Goal: Find specific page/section: Find specific page/section

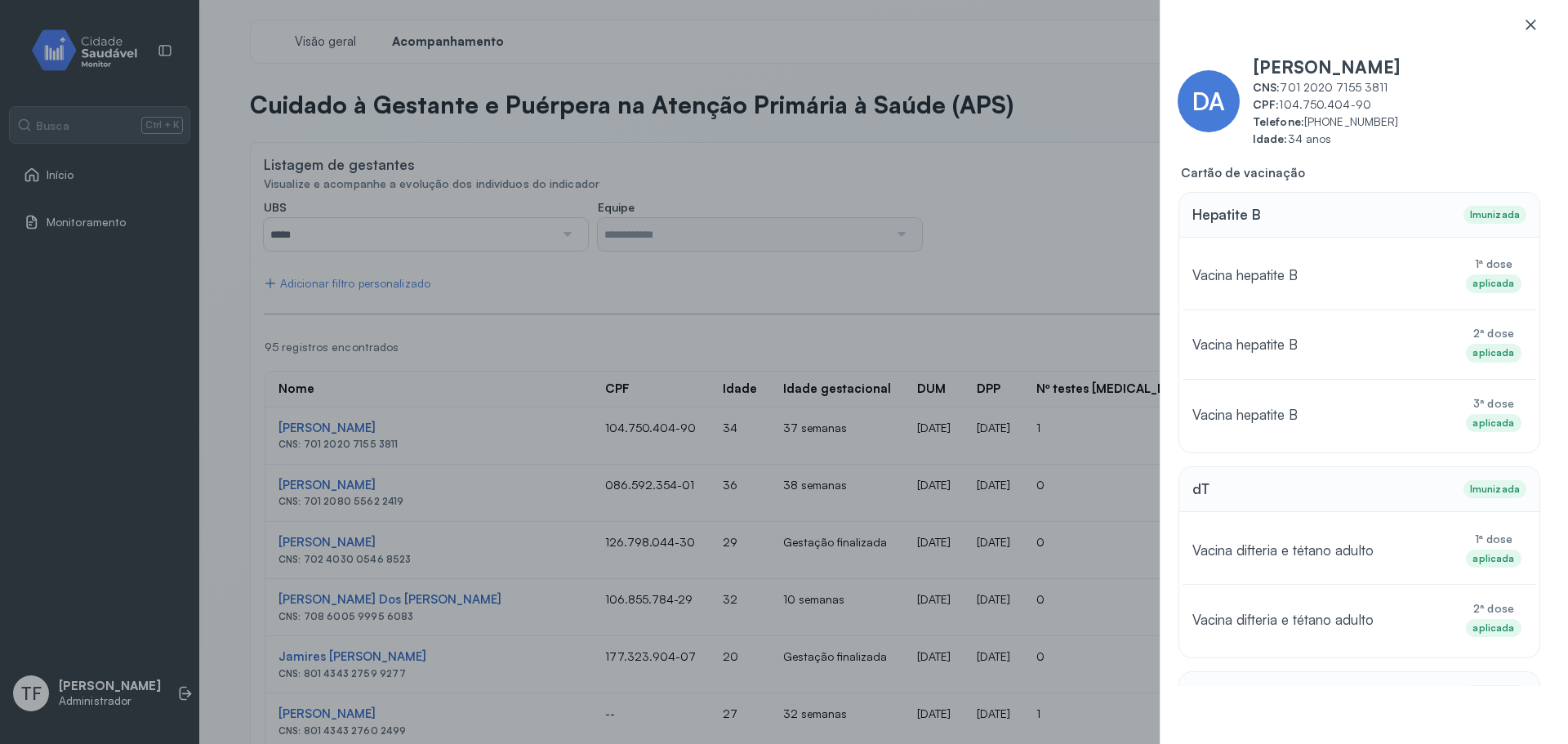
click at [1532, 23] on icon at bounding box center [1530, 24] width 10 height 10
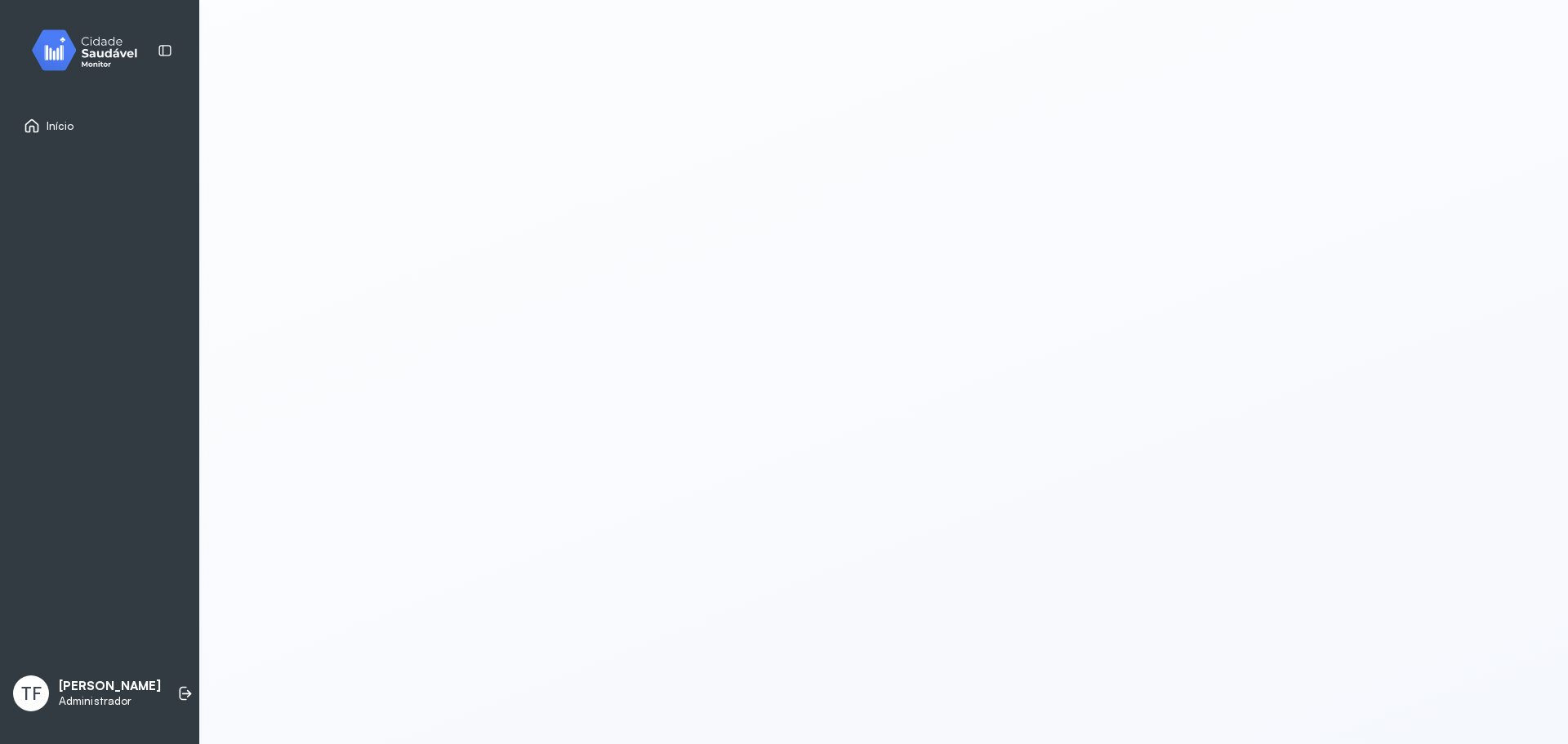
click at [81, 53] on img at bounding box center [90, 50] width 147 height 49
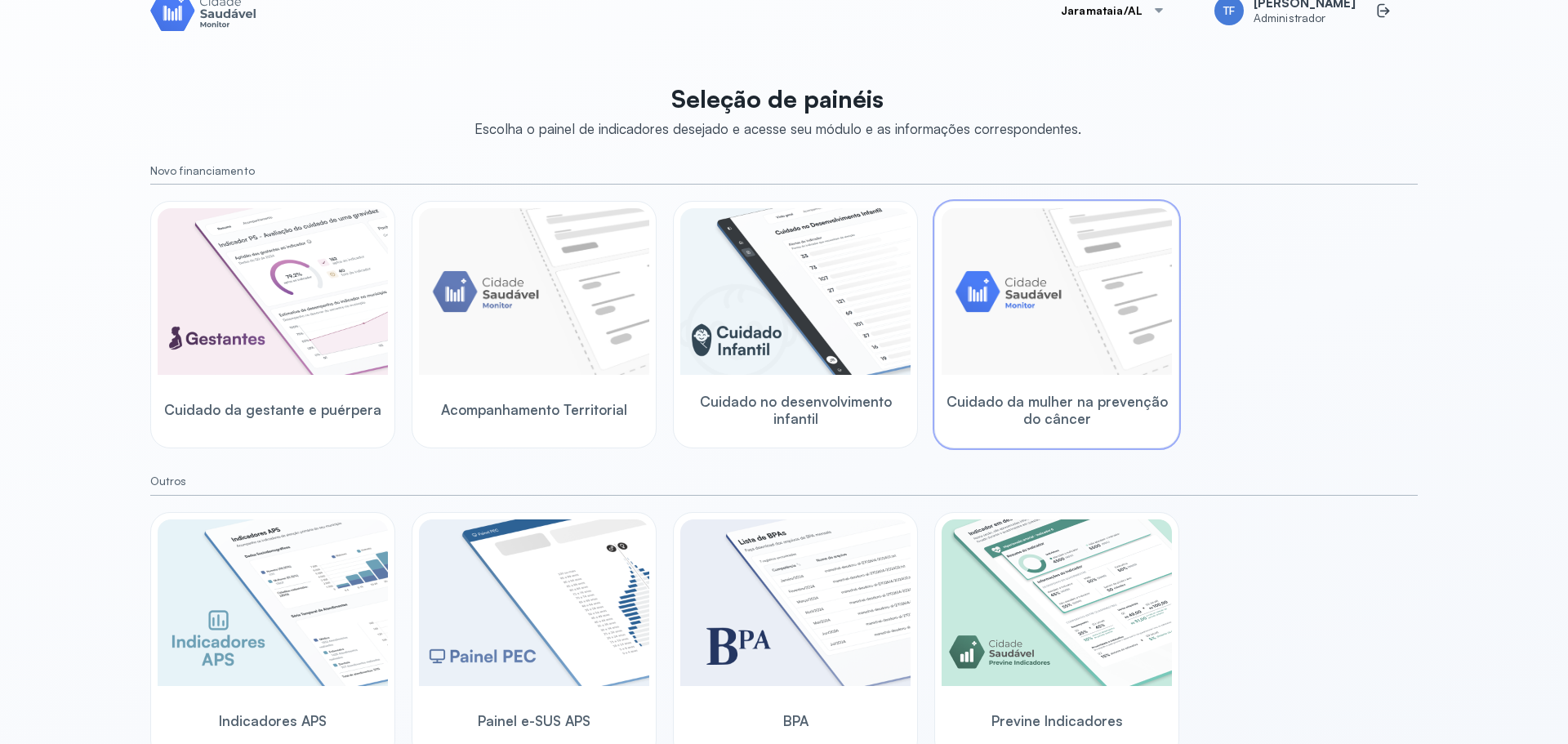
scroll to position [49, 0]
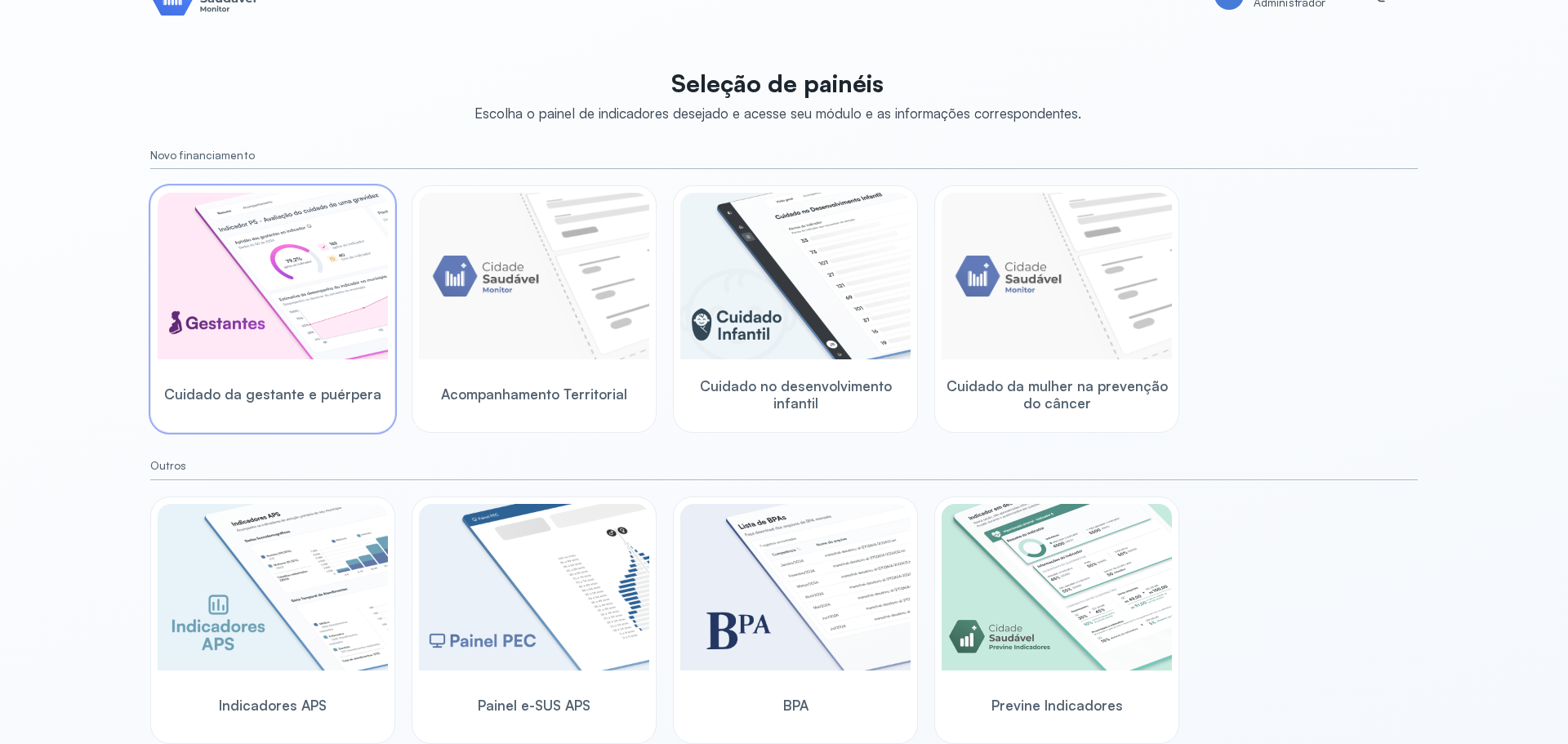
click at [259, 294] on img at bounding box center [273, 276] width 231 height 166
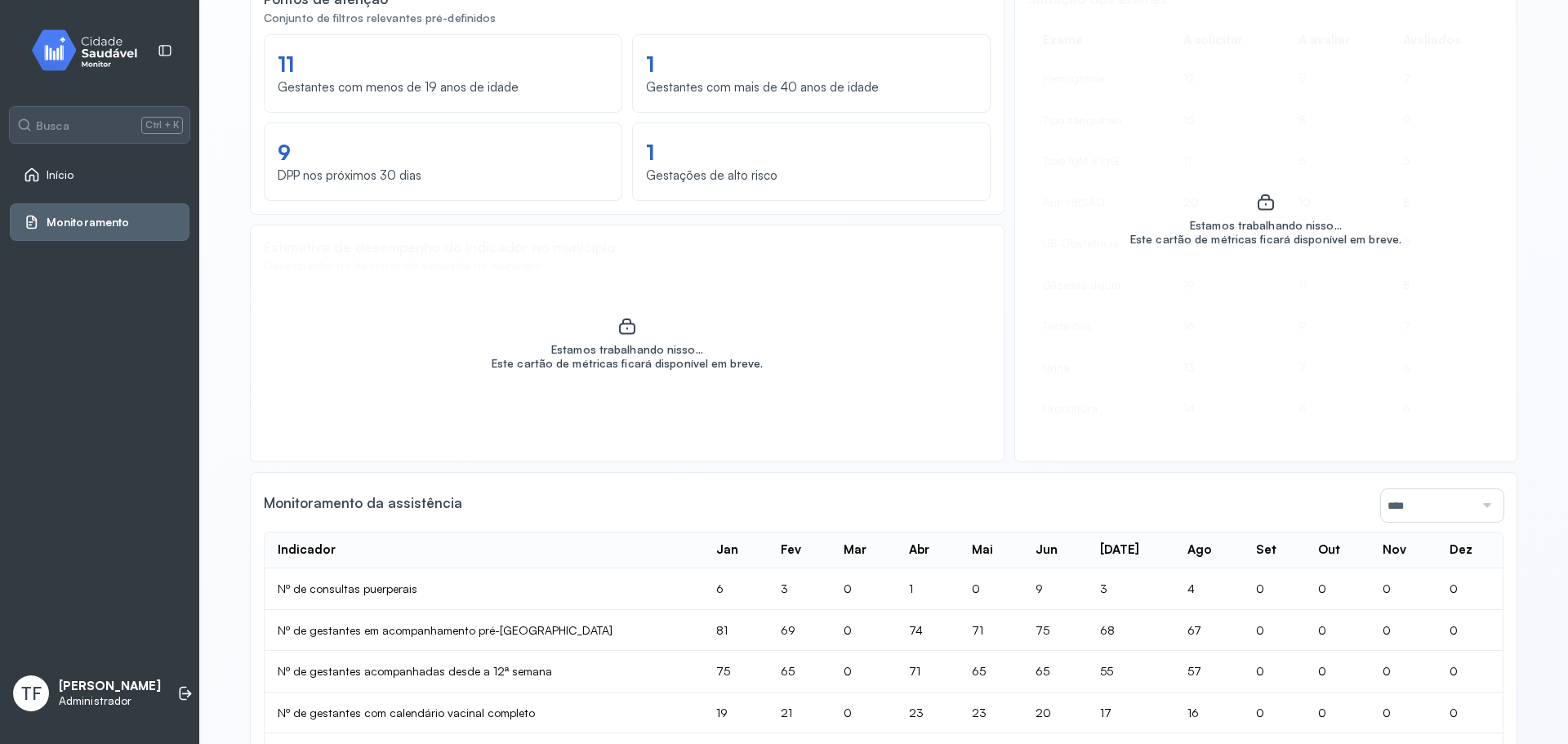
scroll to position [967, 0]
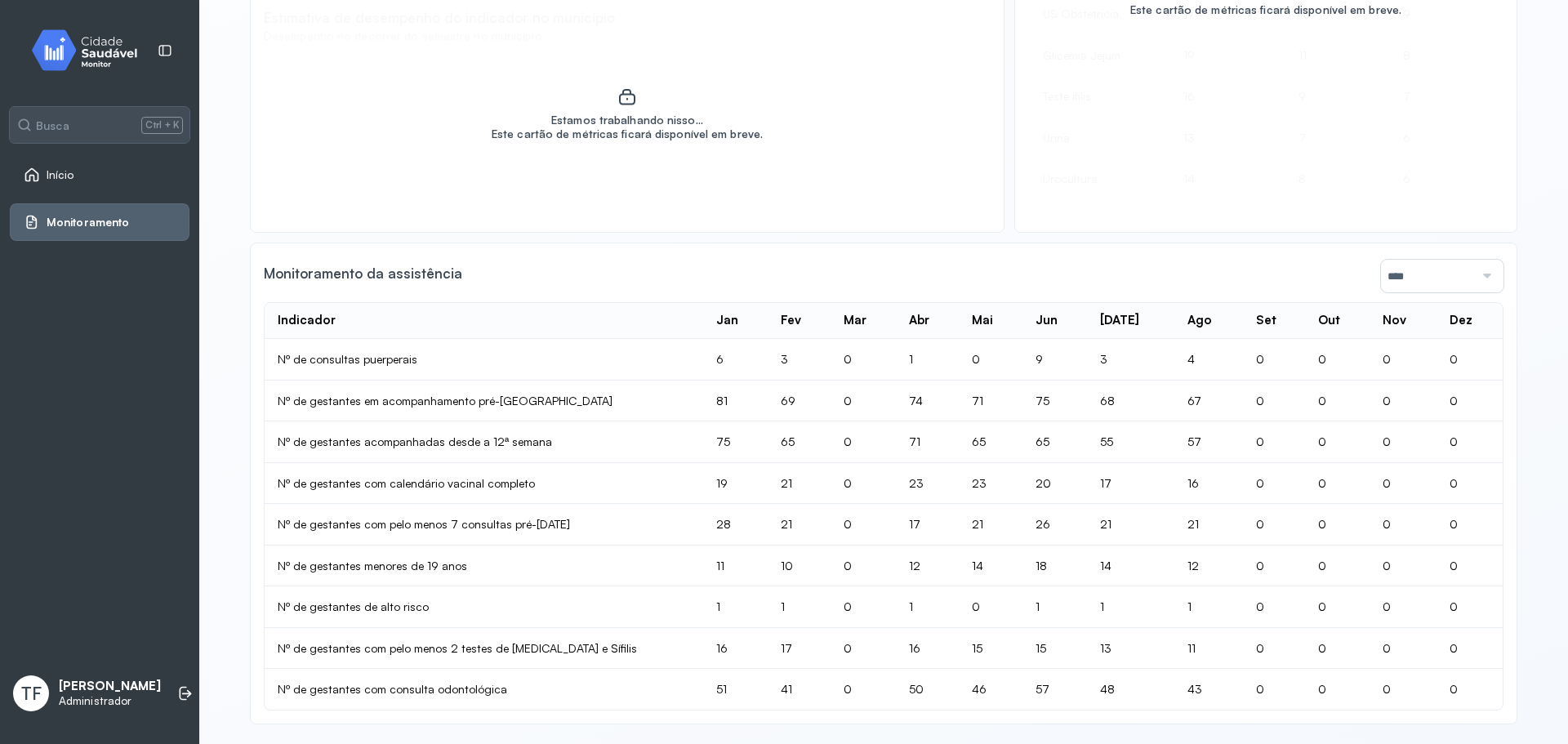
click at [1436, 260] on input "****" at bounding box center [1427, 276] width 93 height 33
click at [1501, 283] on div "Monitoramento da assistência **** 2025 2024 Indicador Jan Fev Mar Abr Mai Jun …" at bounding box center [883, 483] width 1267 height 481
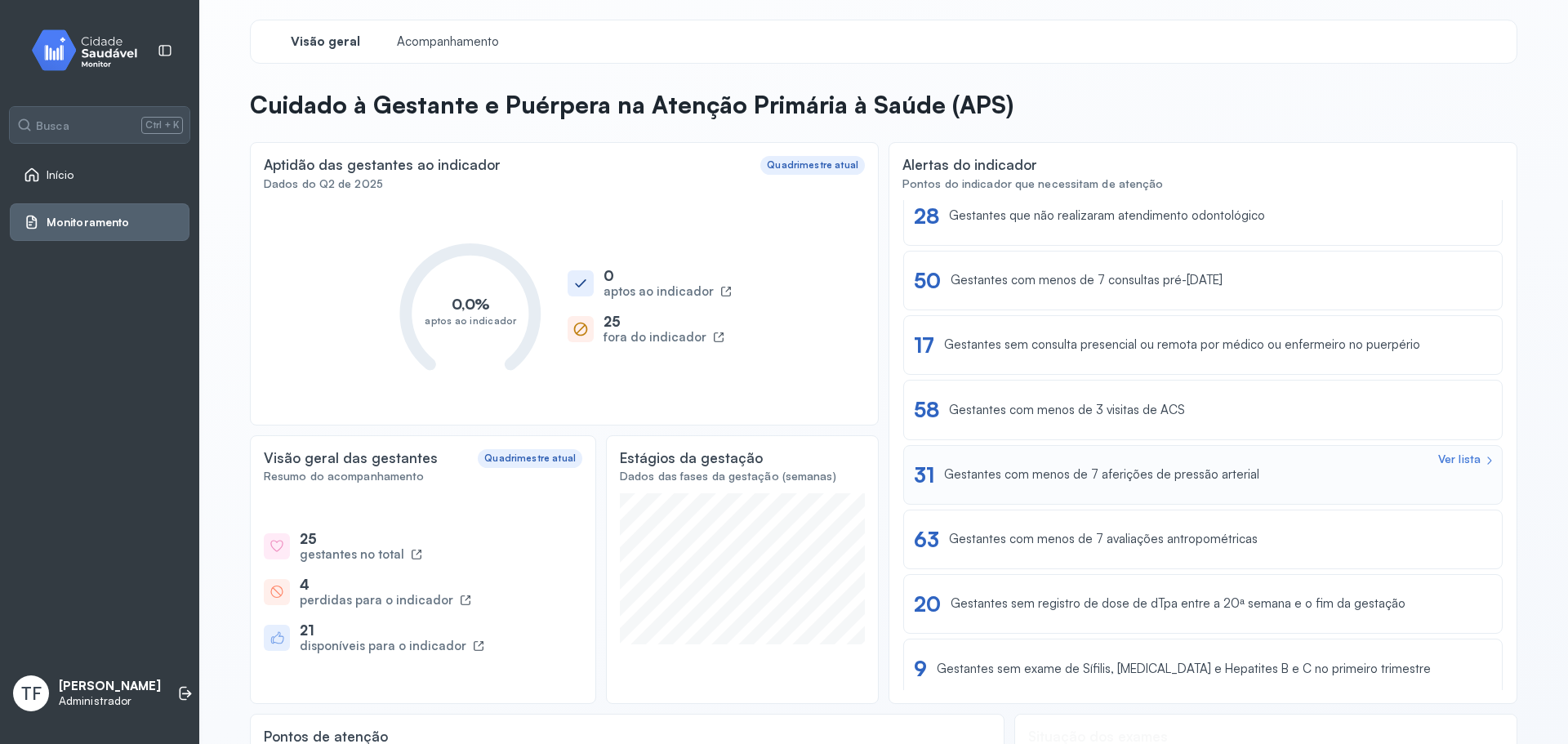
scroll to position [0, 0]
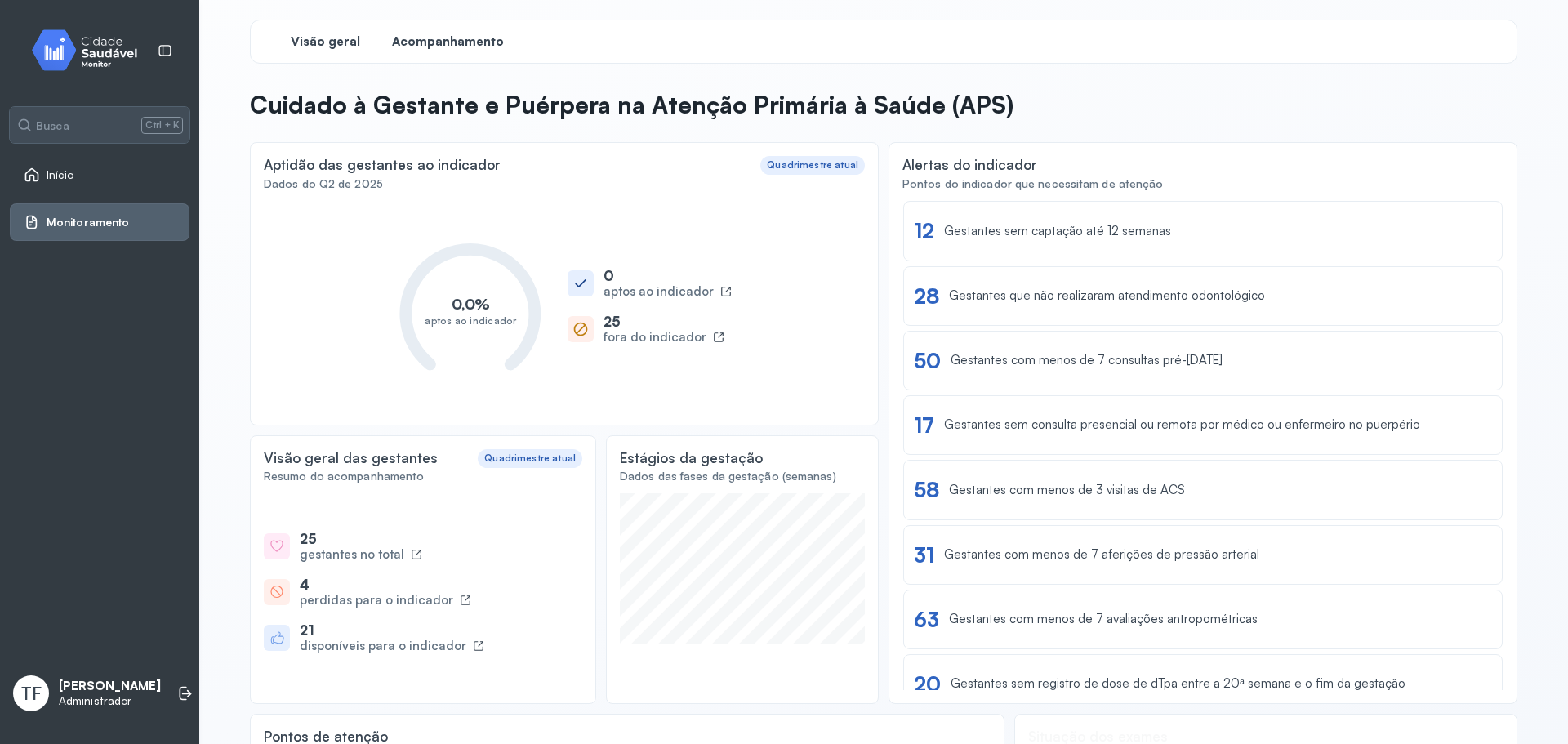
click at [437, 48] on span "Acompanhamento" at bounding box center [448, 42] width 112 height 16
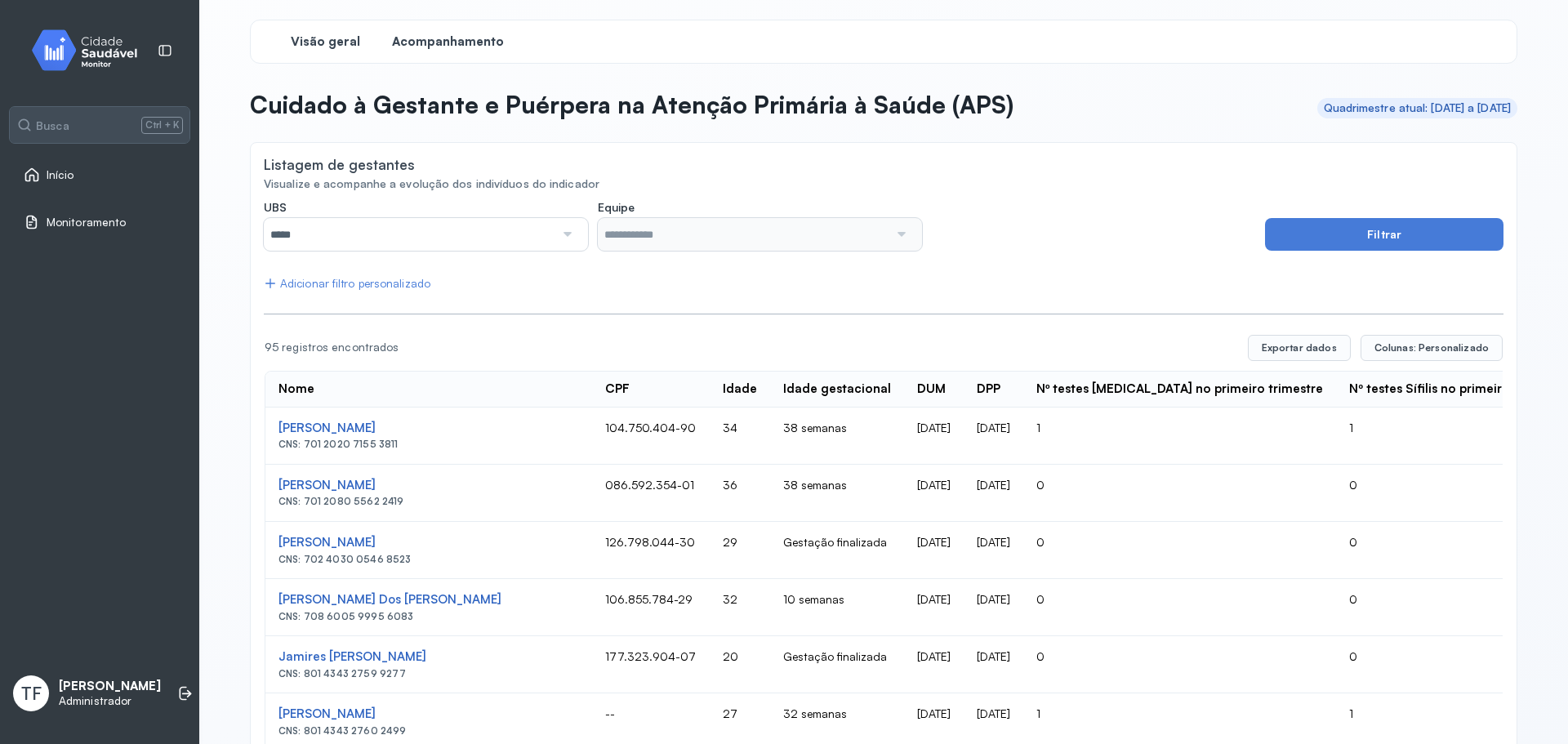
click at [328, 36] on span "Visão geral" at bounding box center [325, 42] width 69 height 16
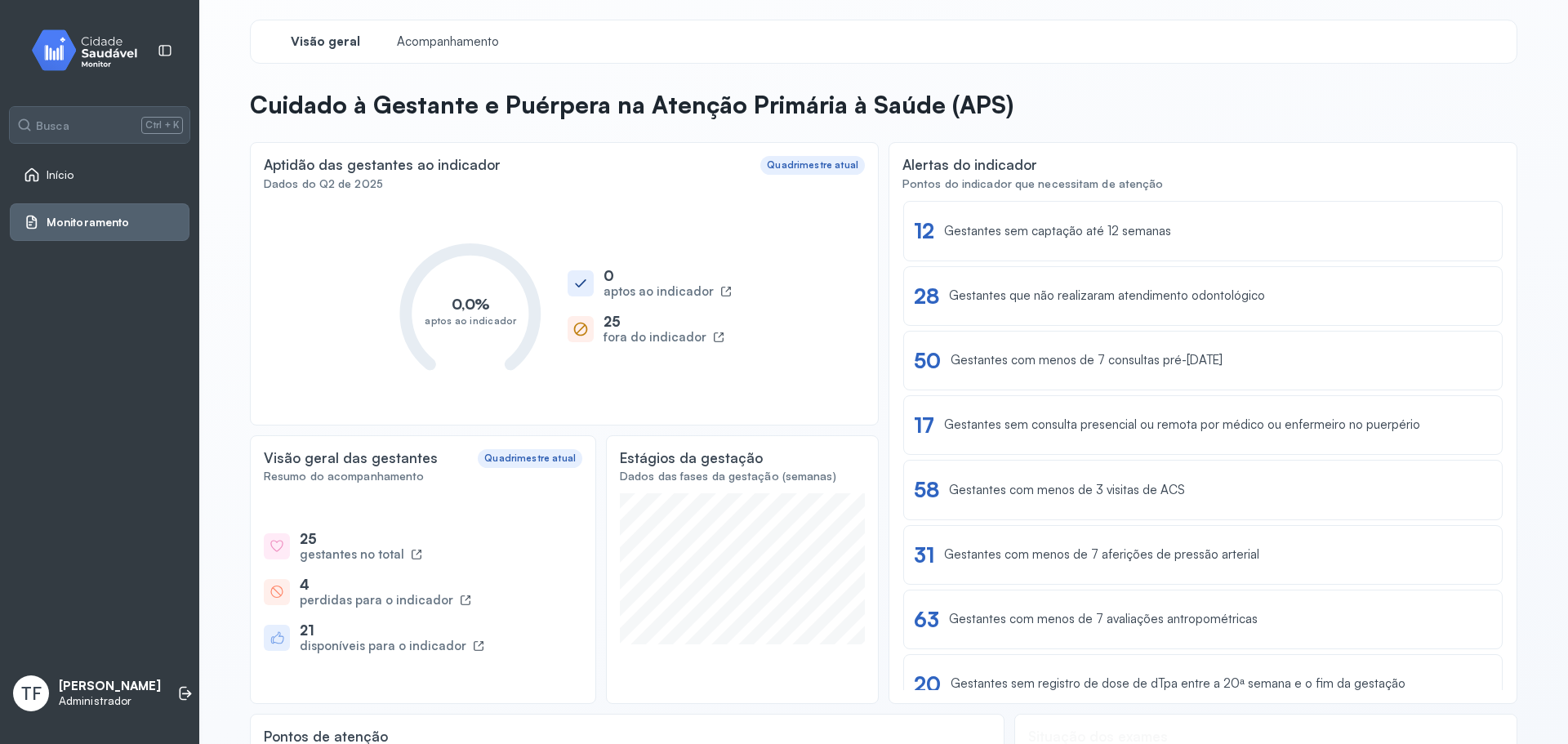
click at [117, 72] on img at bounding box center [90, 50] width 147 height 49
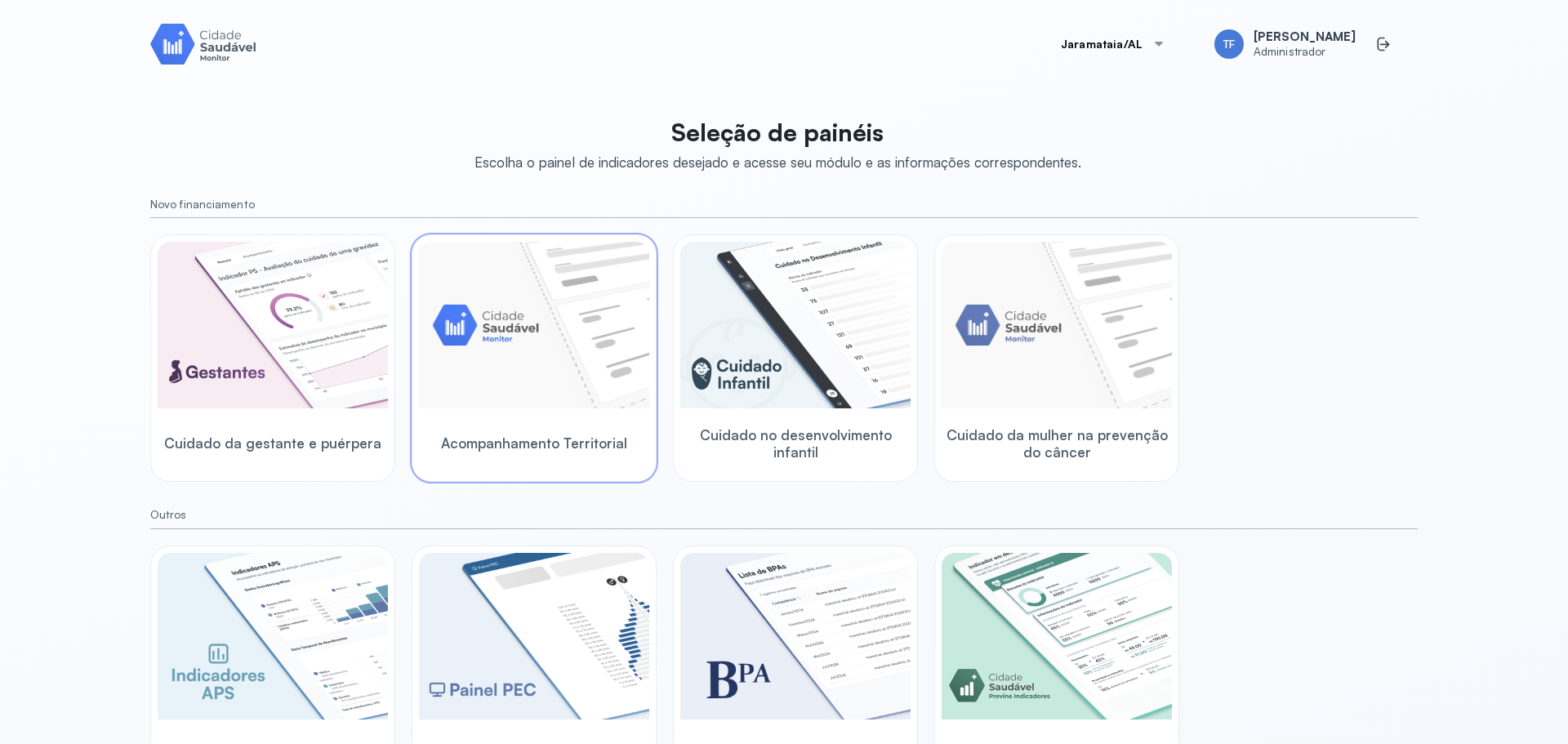
click at [466, 361] on img at bounding box center [534, 325] width 231 height 166
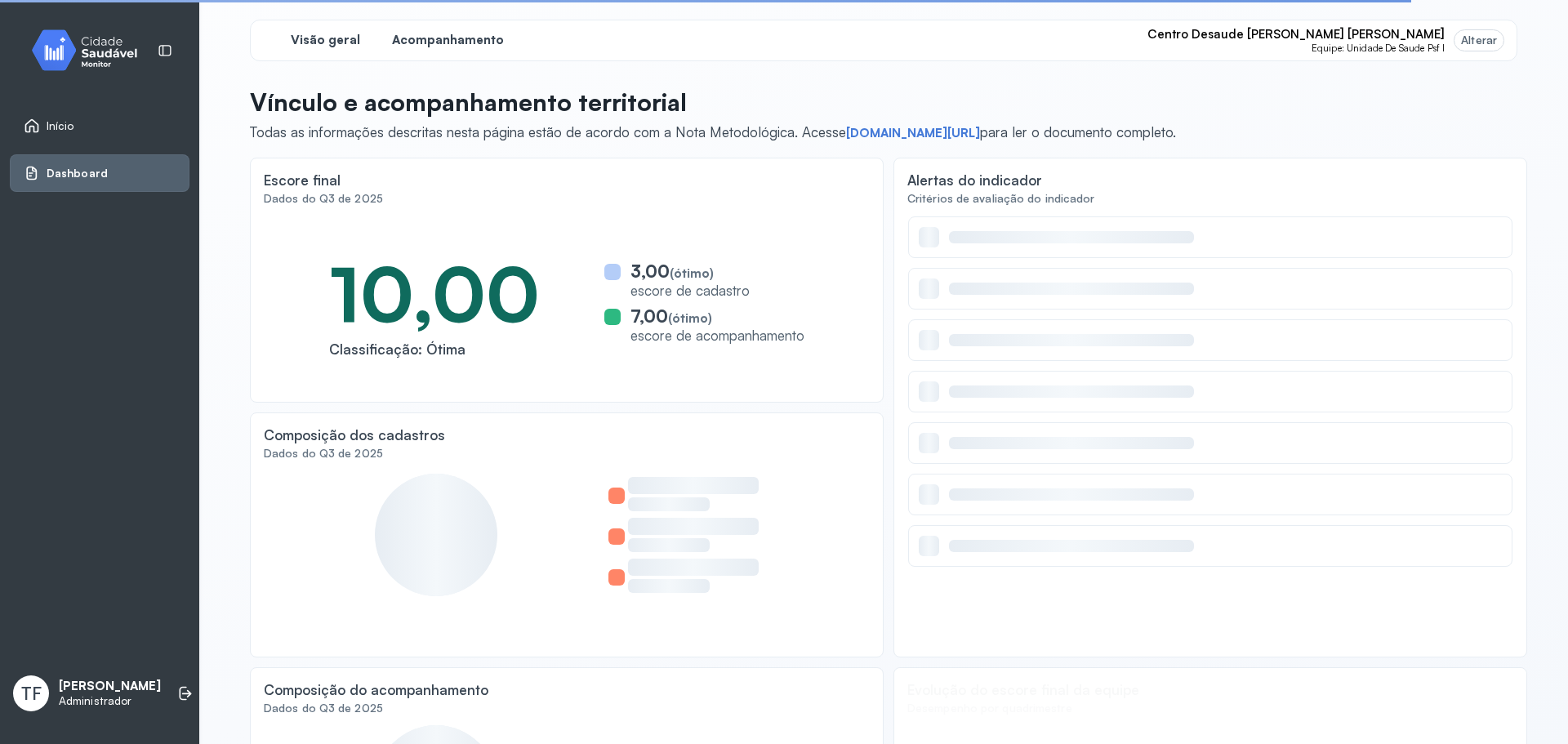
click at [463, 35] on span "Acompanhamento" at bounding box center [448, 41] width 112 height 16
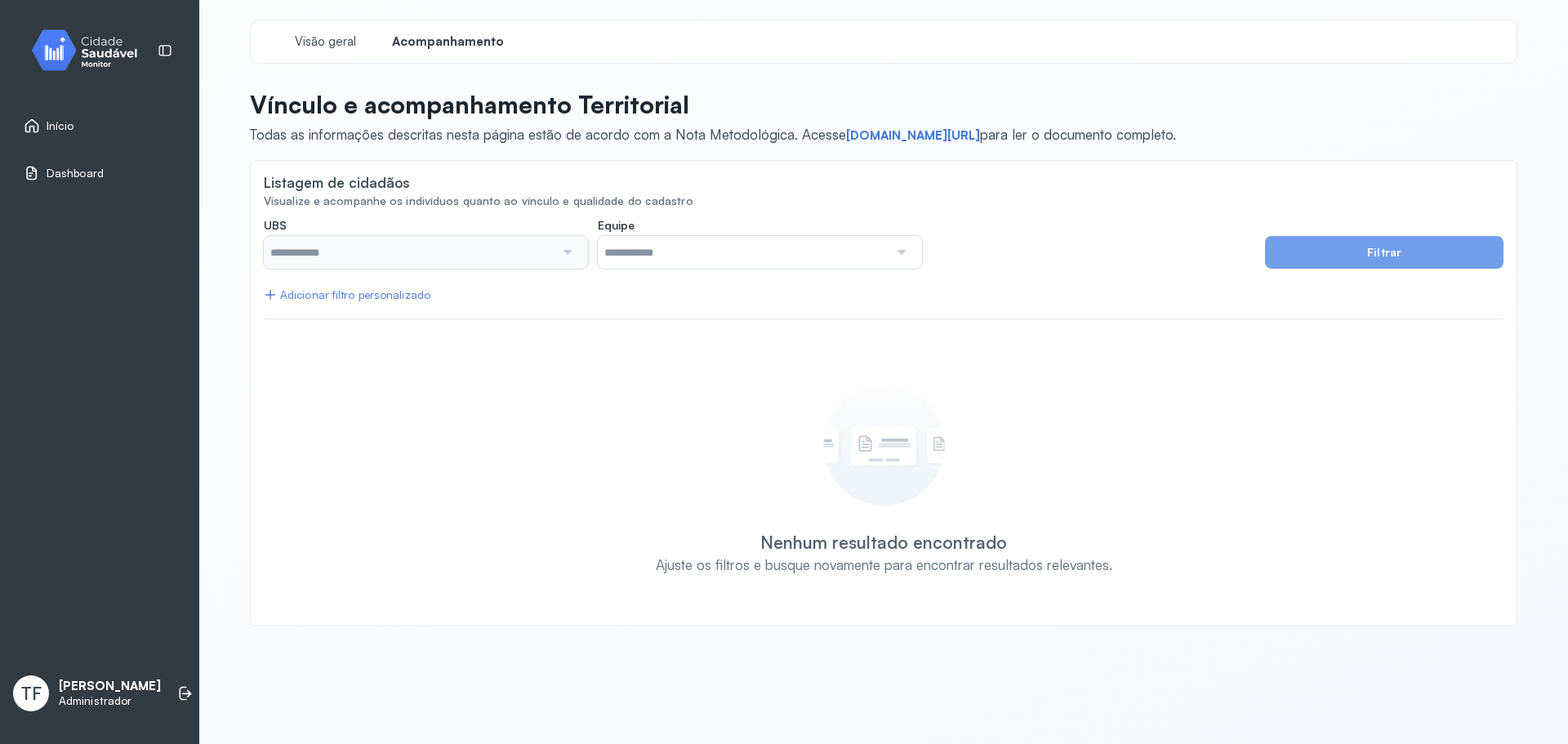
click at [93, 117] on div "Início" at bounding box center [99, 125] width 180 height 37
click at [45, 129] on div "Início" at bounding box center [49, 126] width 52 height 16
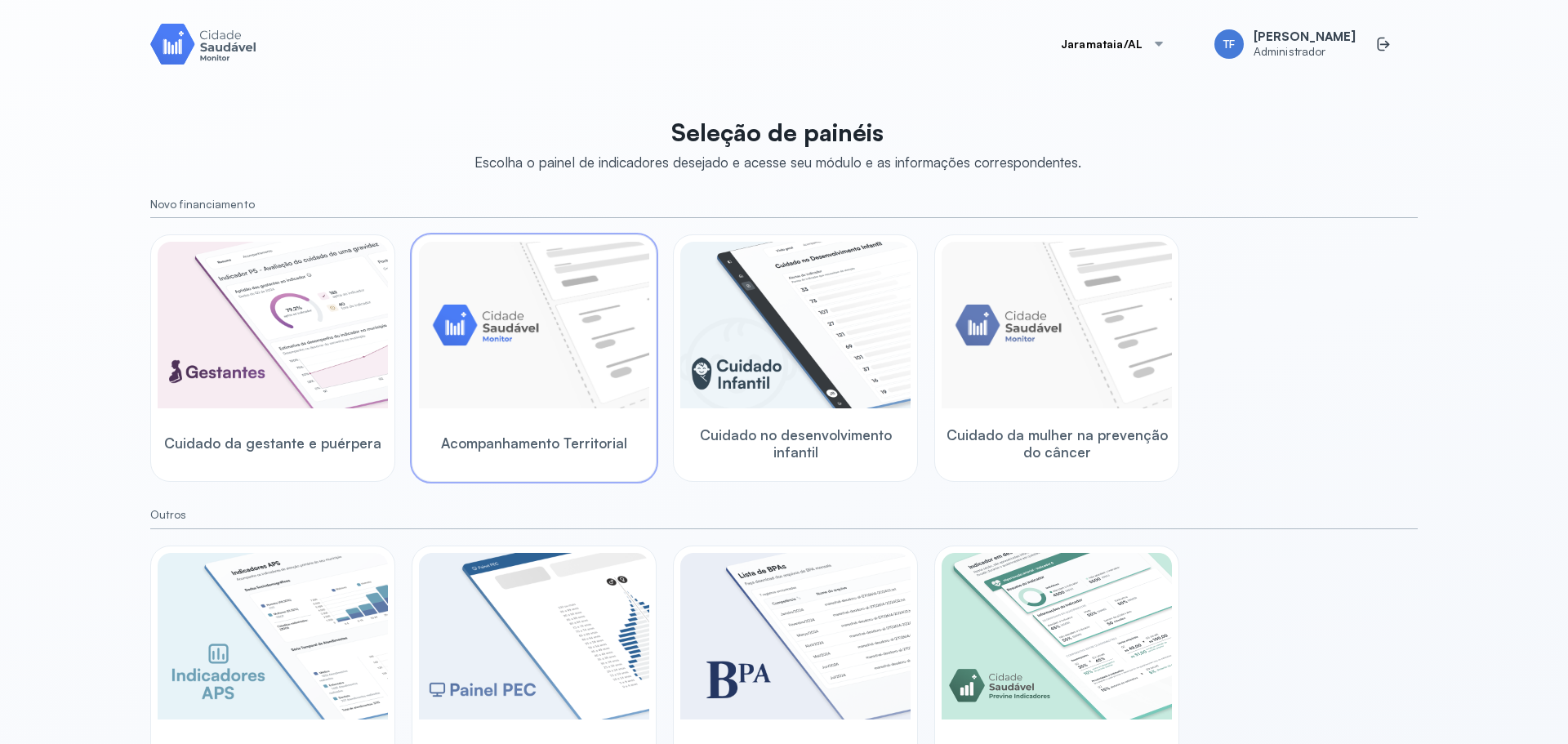
click at [572, 345] on img at bounding box center [534, 325] width 231 height 166
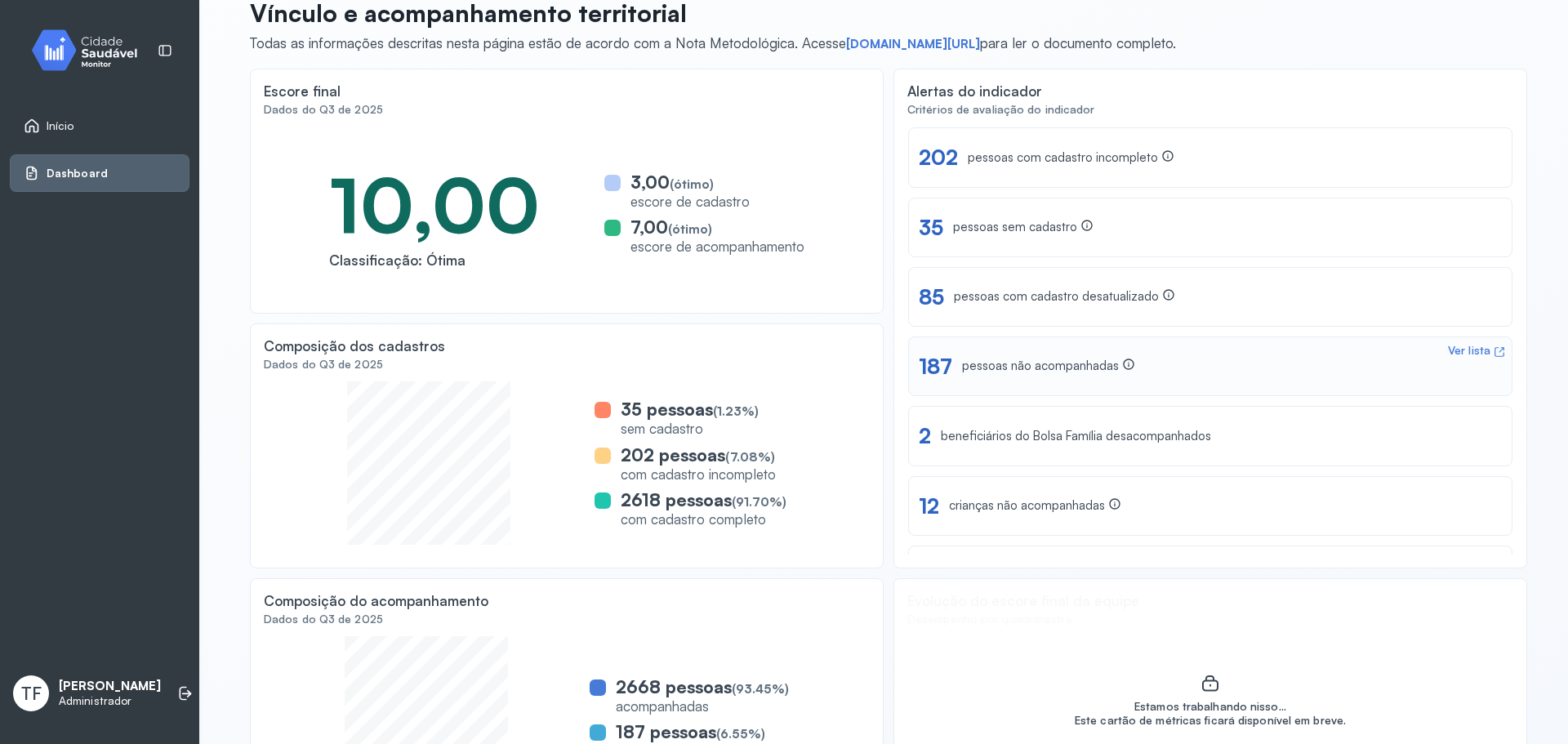
scroll to position [168, 0]
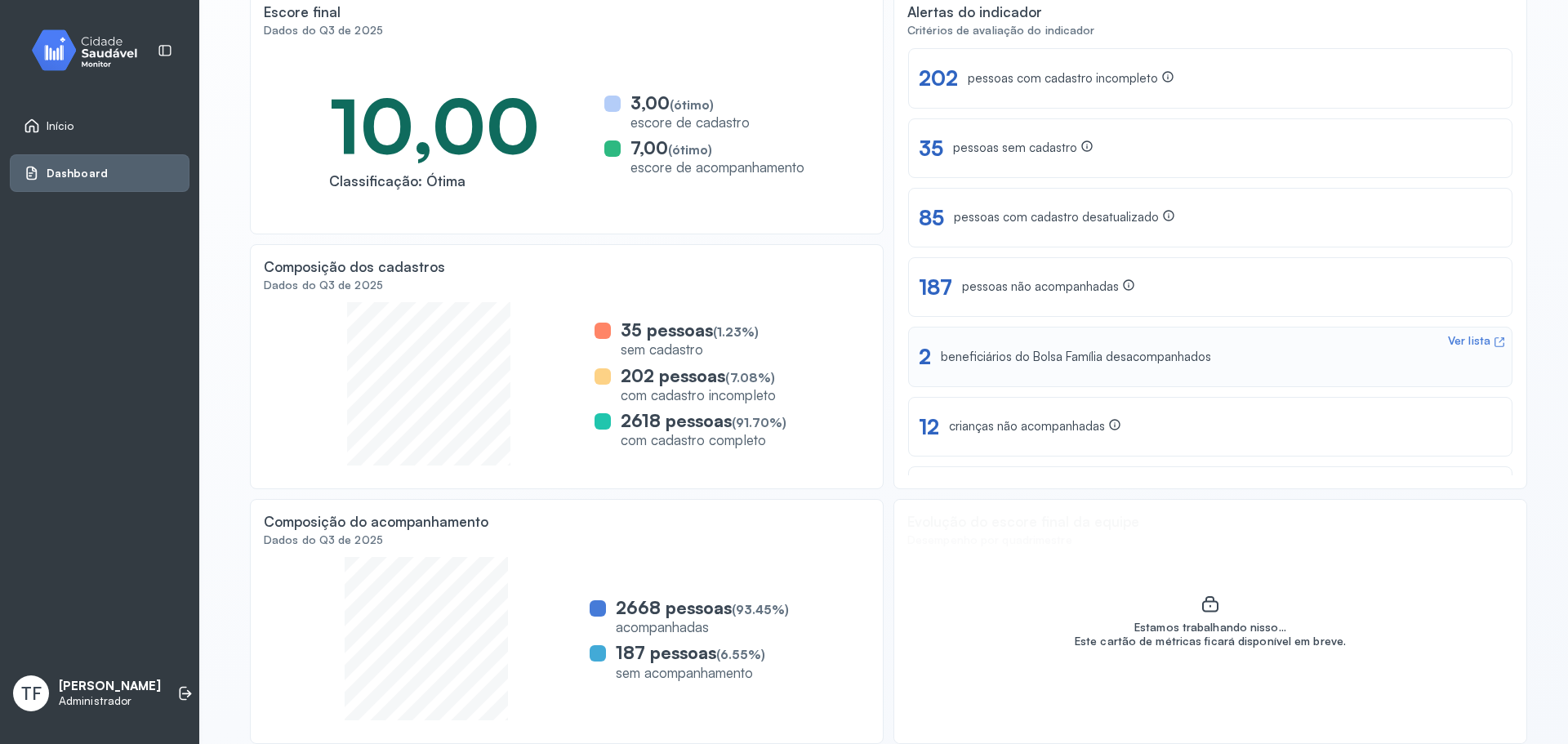
click at [1463, 343] on div "Ver lista" at bounding box center [1469, 341] width 42 height 14
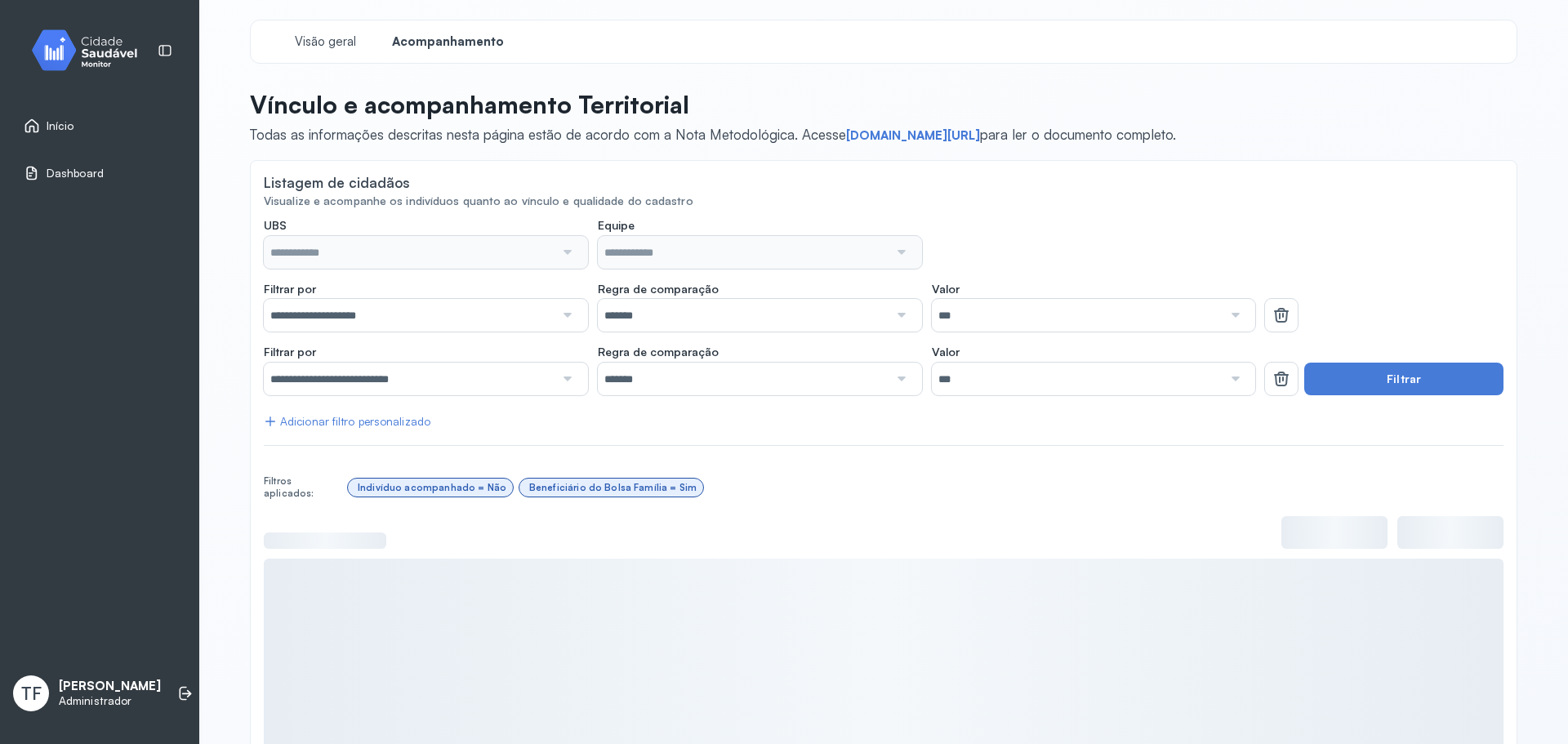
type input "**********"
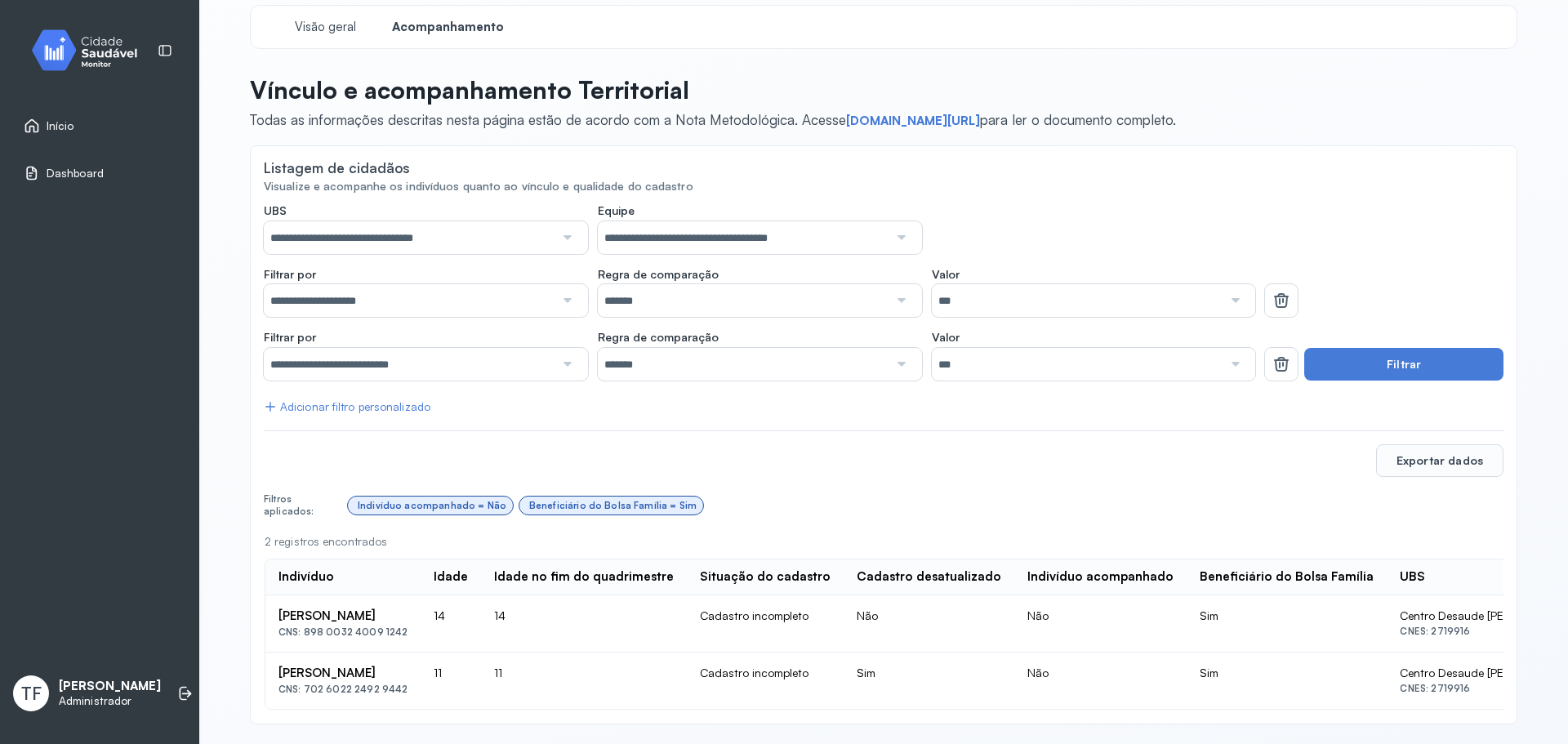
scroll to position [32, 0]
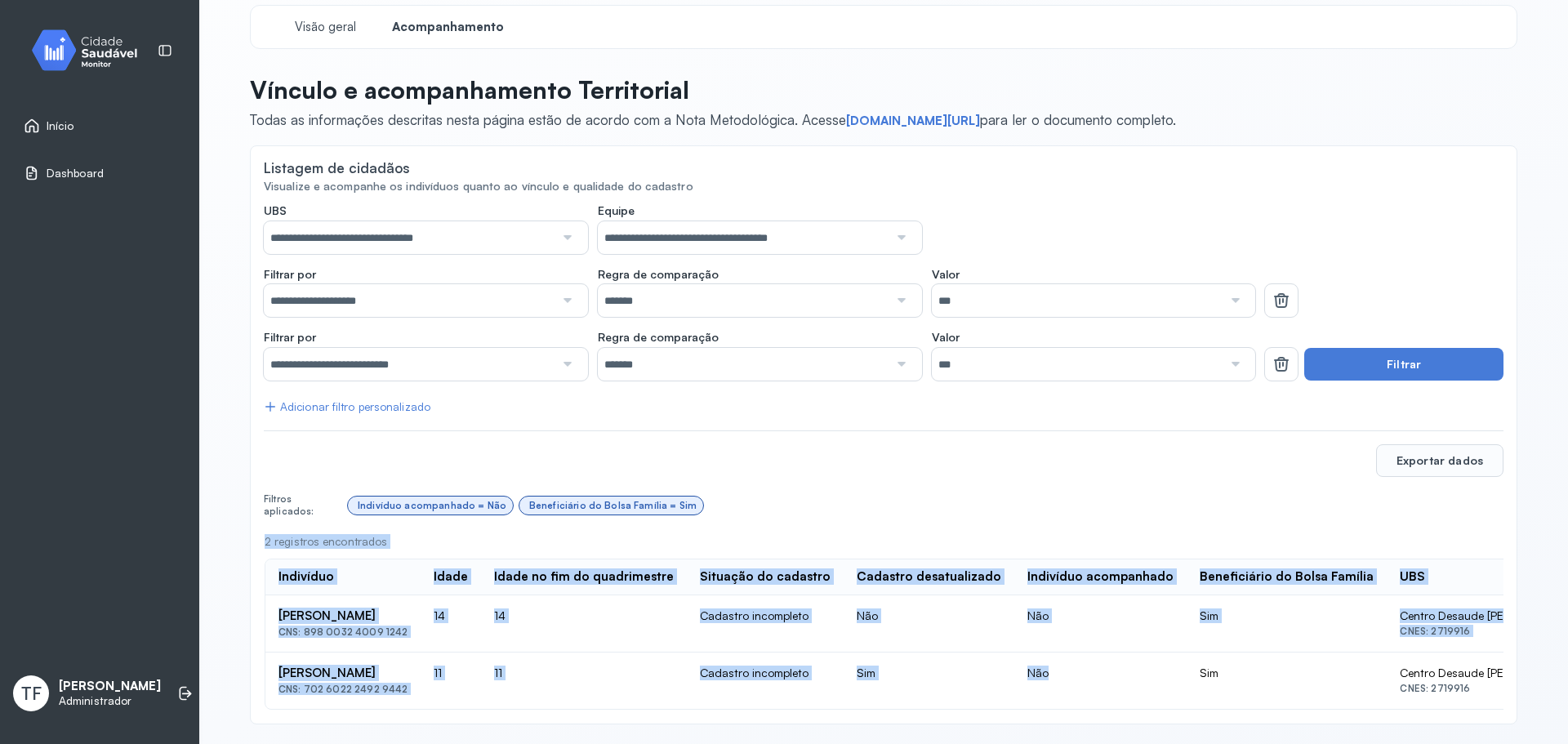
drag, startPoint x: 947, startPoint y: 693, endPoint x: 1168, endPoint y: 681, distance: 221.3
click at [1170, 681] on div "Super dica! Clique para mais informações 2 registros encontrados Indivíduo Idad…" at bounding box center [883, 622] width 1239 height 176
click at [1107, 687] on td "Não" at bounding box center [1101, 680] width 173 height 56
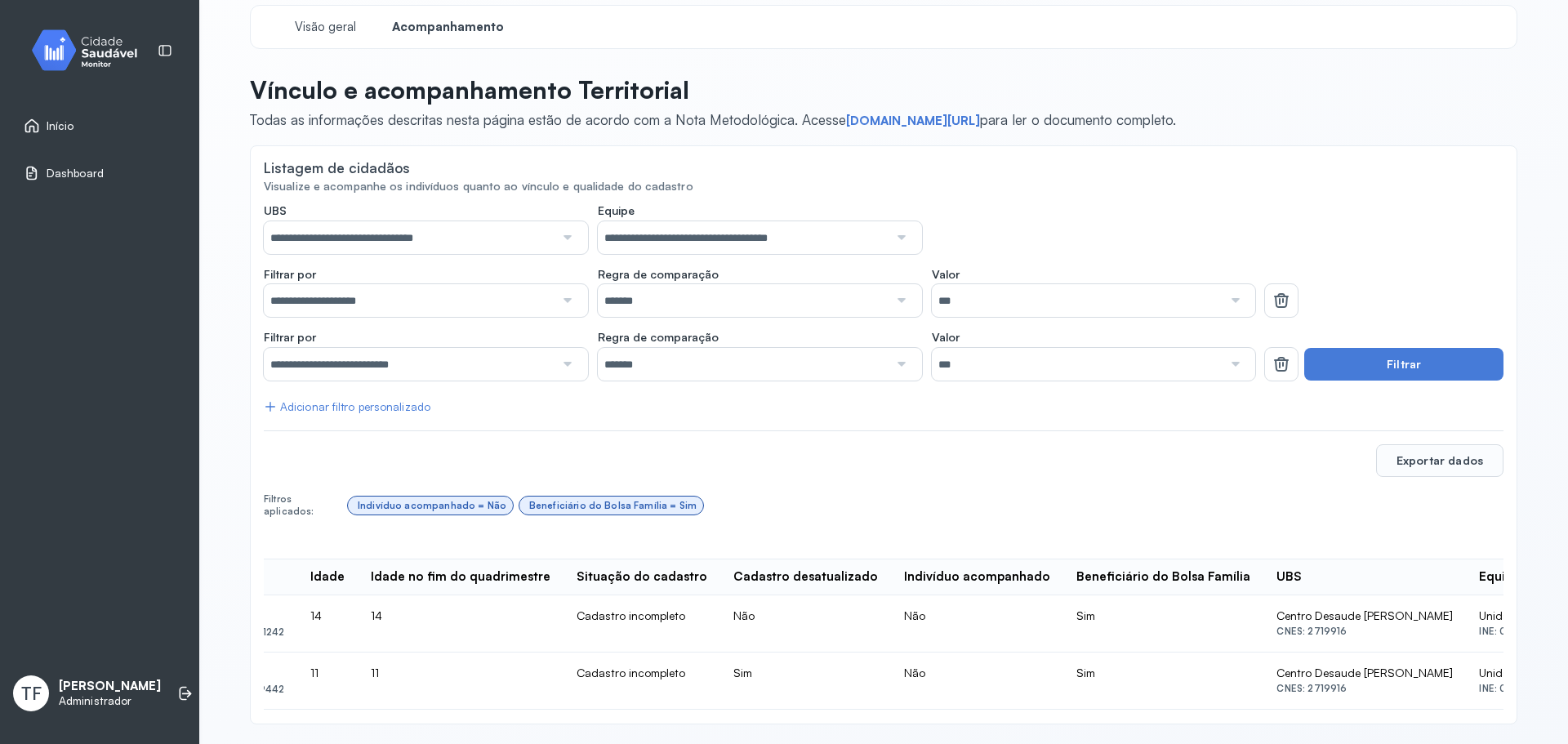
scroll to position [0, 0]
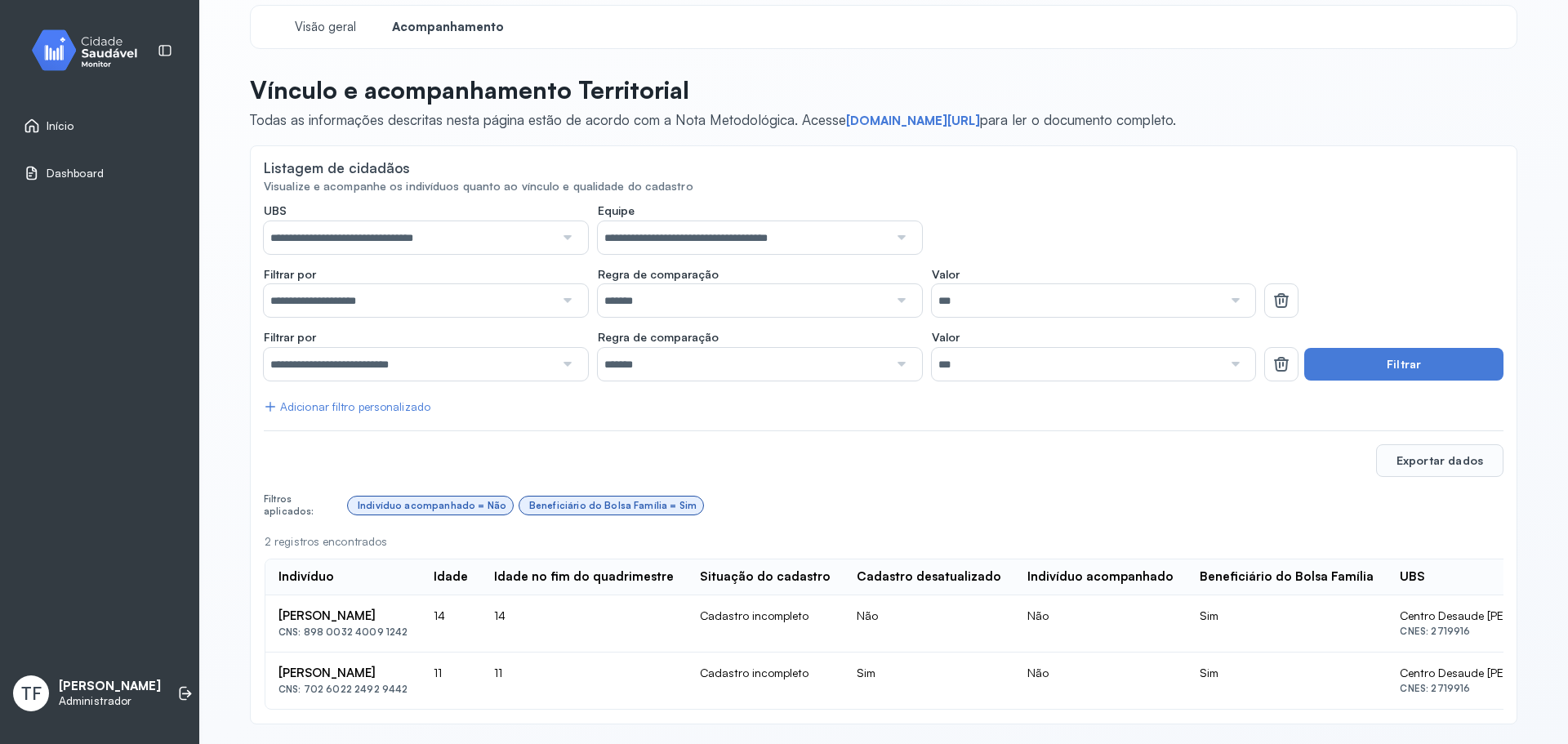
click at [421, 608] on td "Felipe Matheus Dos Santos Barbosa CNS: 898 0032 4009 1242" at bounding box center [343, 623] width 155 height 57
click at [408, 617] on div "Felipe Matheus Dos Santos Barbosa" at bounding box center [343, 617] width 129 height 16
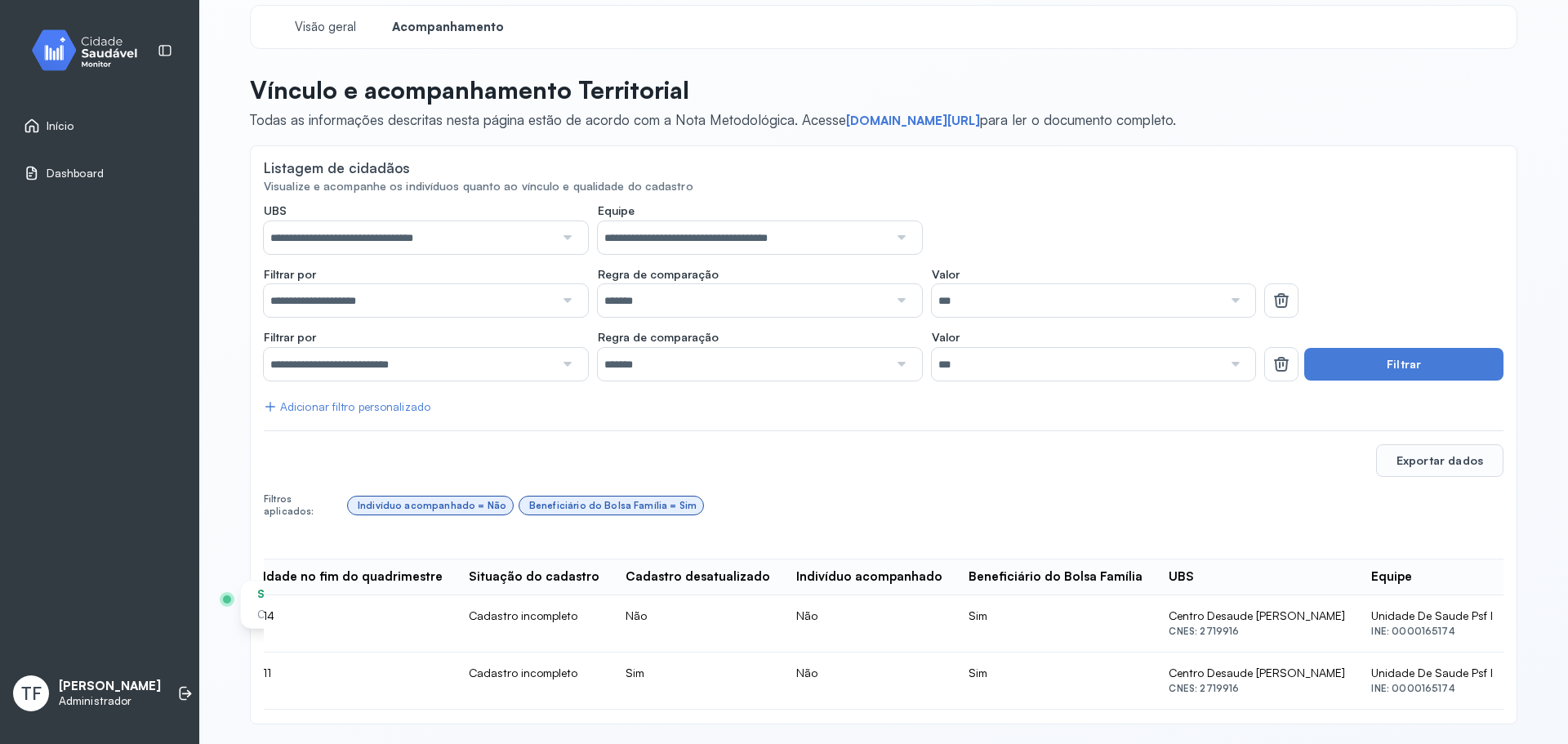
scroll to position [0, 244]
click at [258, 611] on span "Clique para mais informações" at bounding box center [335, 615] width 154 height 14
click at [223, 604] on div at bounding box center [226, 598] width 8 height 8
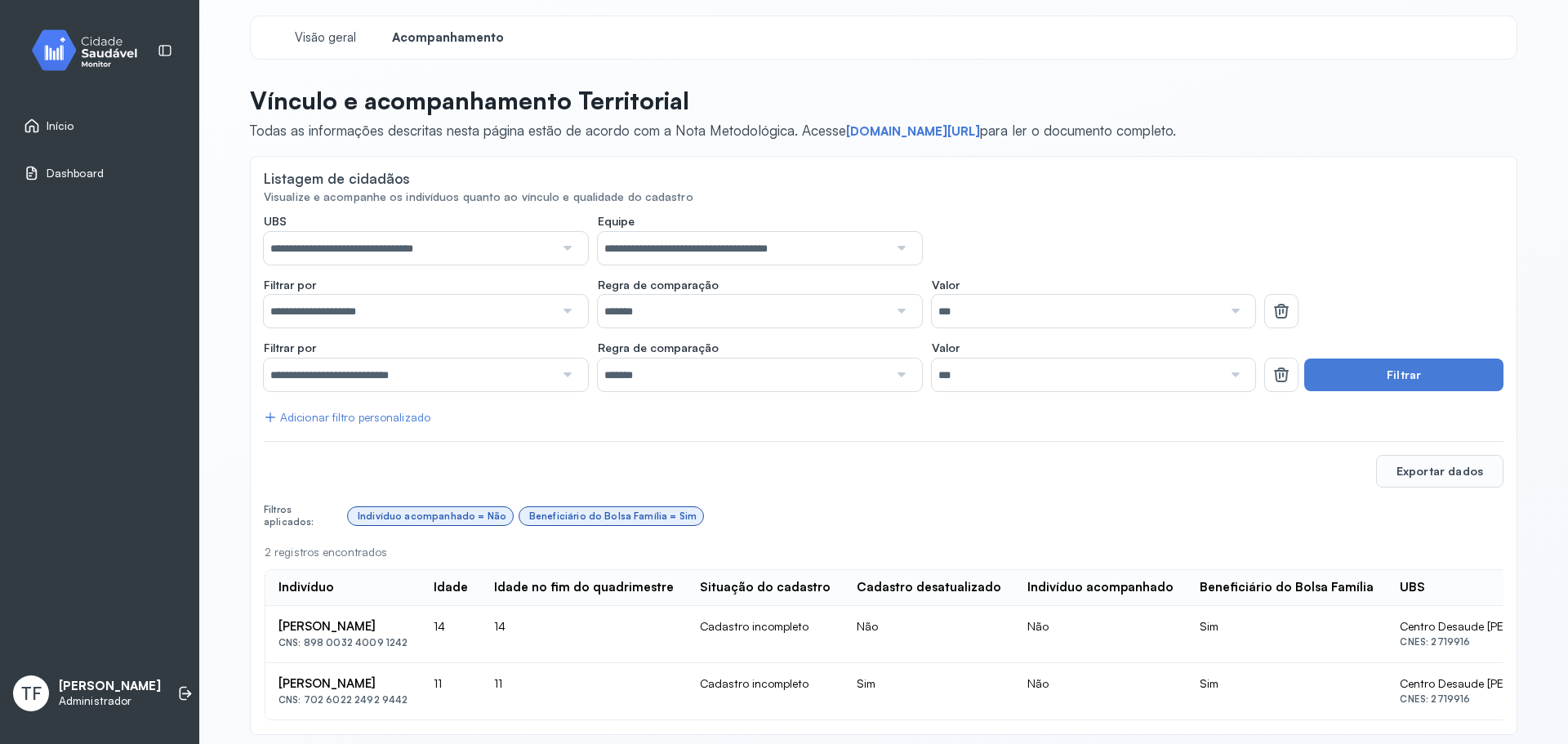
scroll to position [0, 0]
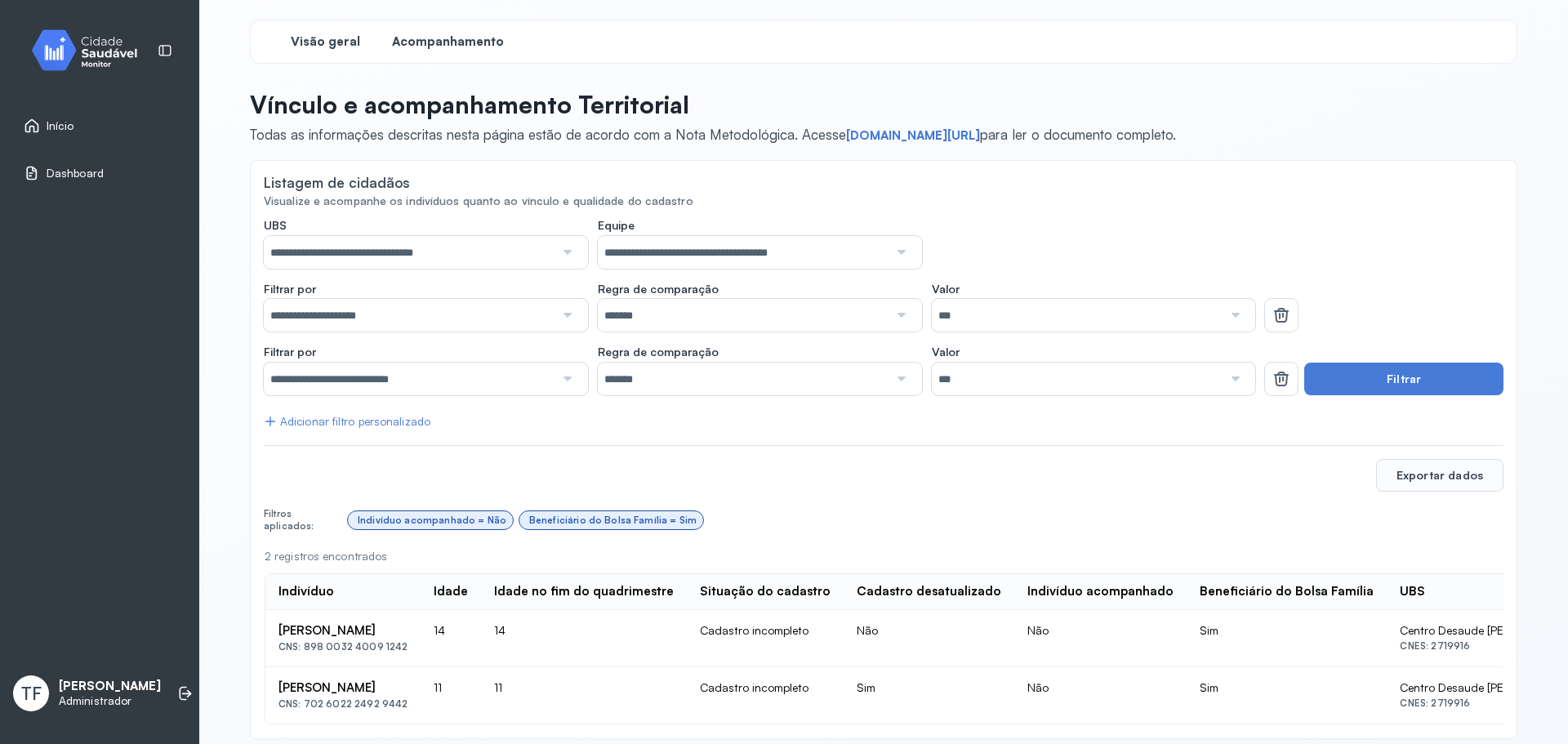
click at [337, 29] on div "Visão geral" at bounding box center [324, 42] width 122 height 29
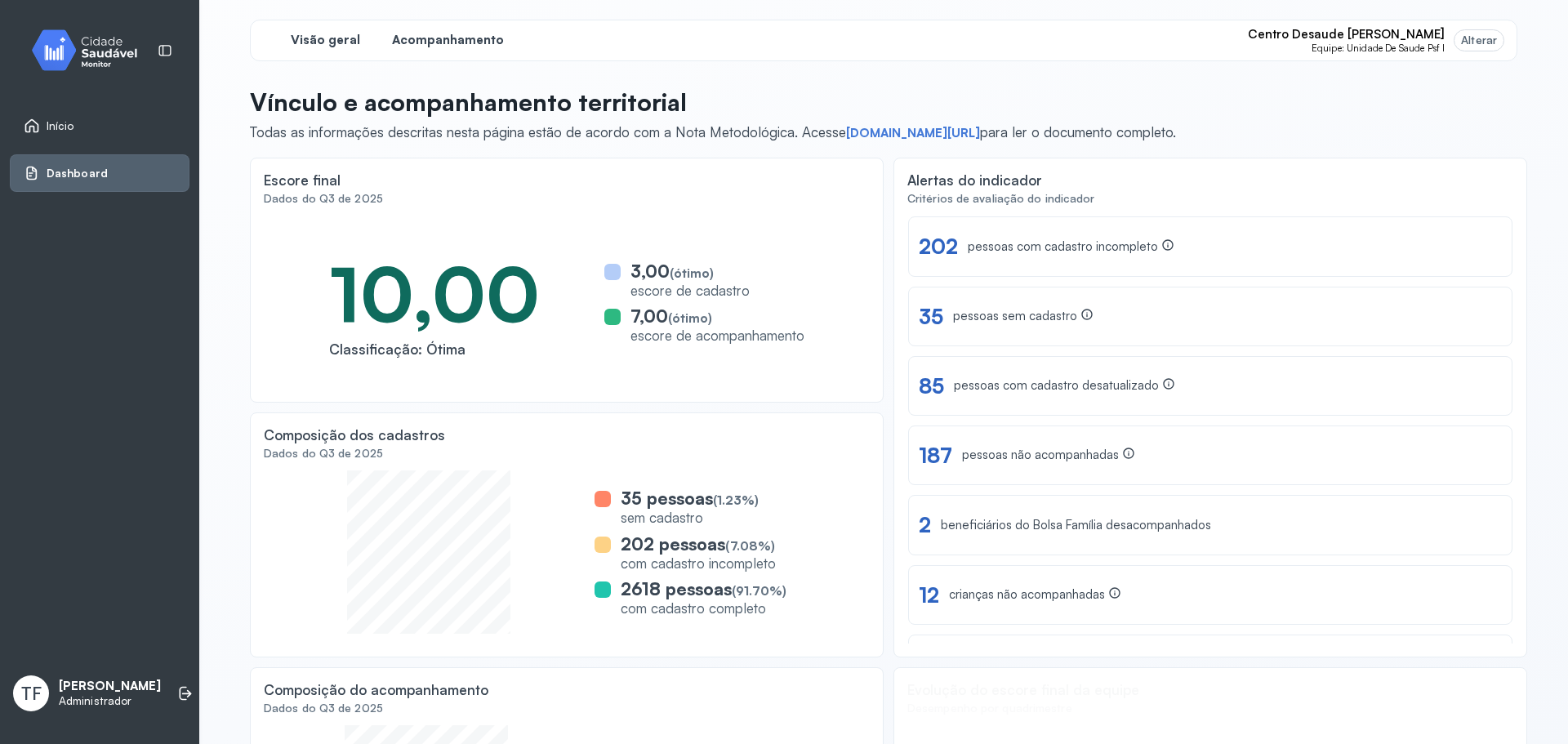
click at [439, 44] on span "Acompanhamento" at bounding box center [448, 41] width 112 height 16
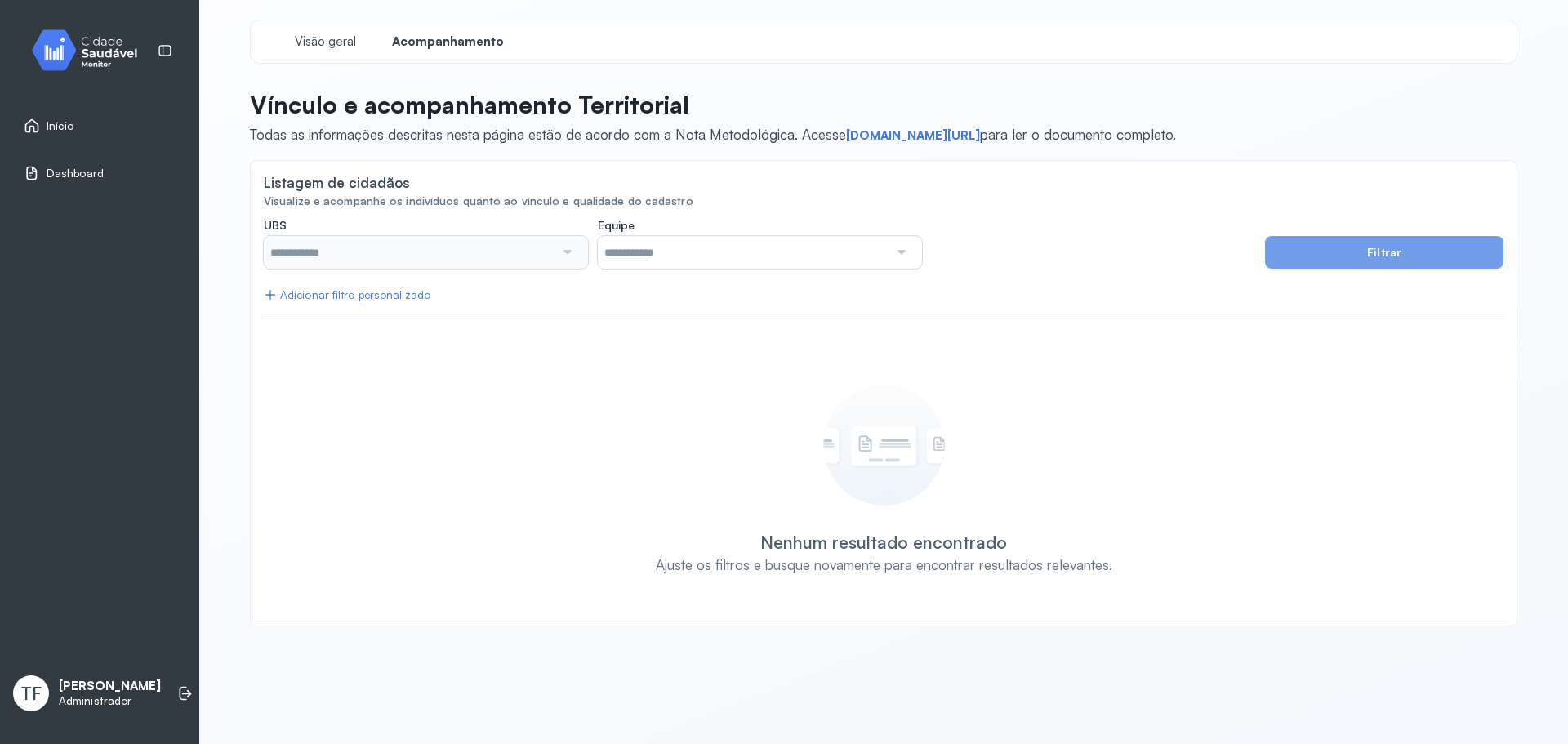
click at [122, 124] on link "Início" at bounding box center [99, 126] width 152 height 16
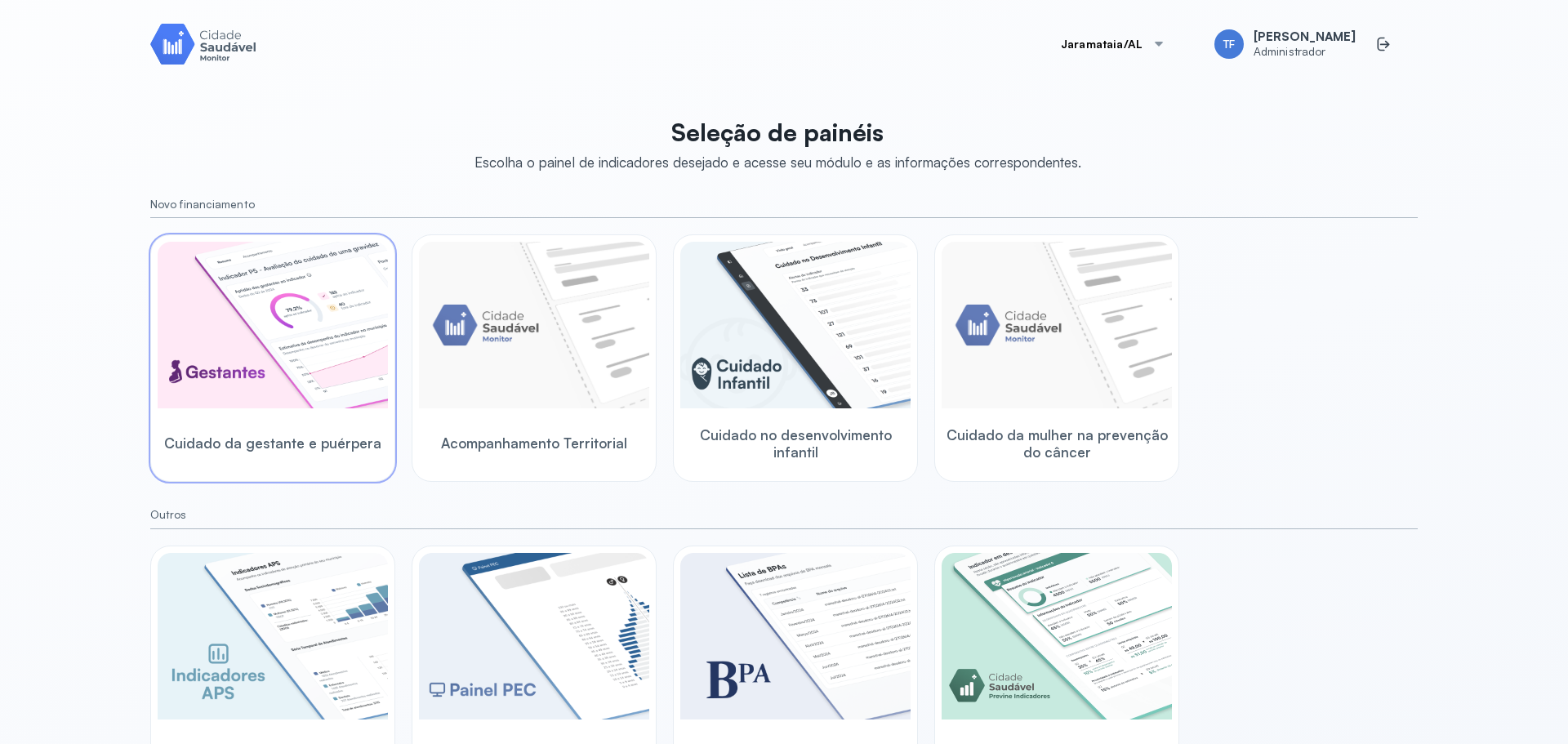
click at [343, 287] on img at bounding box center [273, 325] width 231 height 166
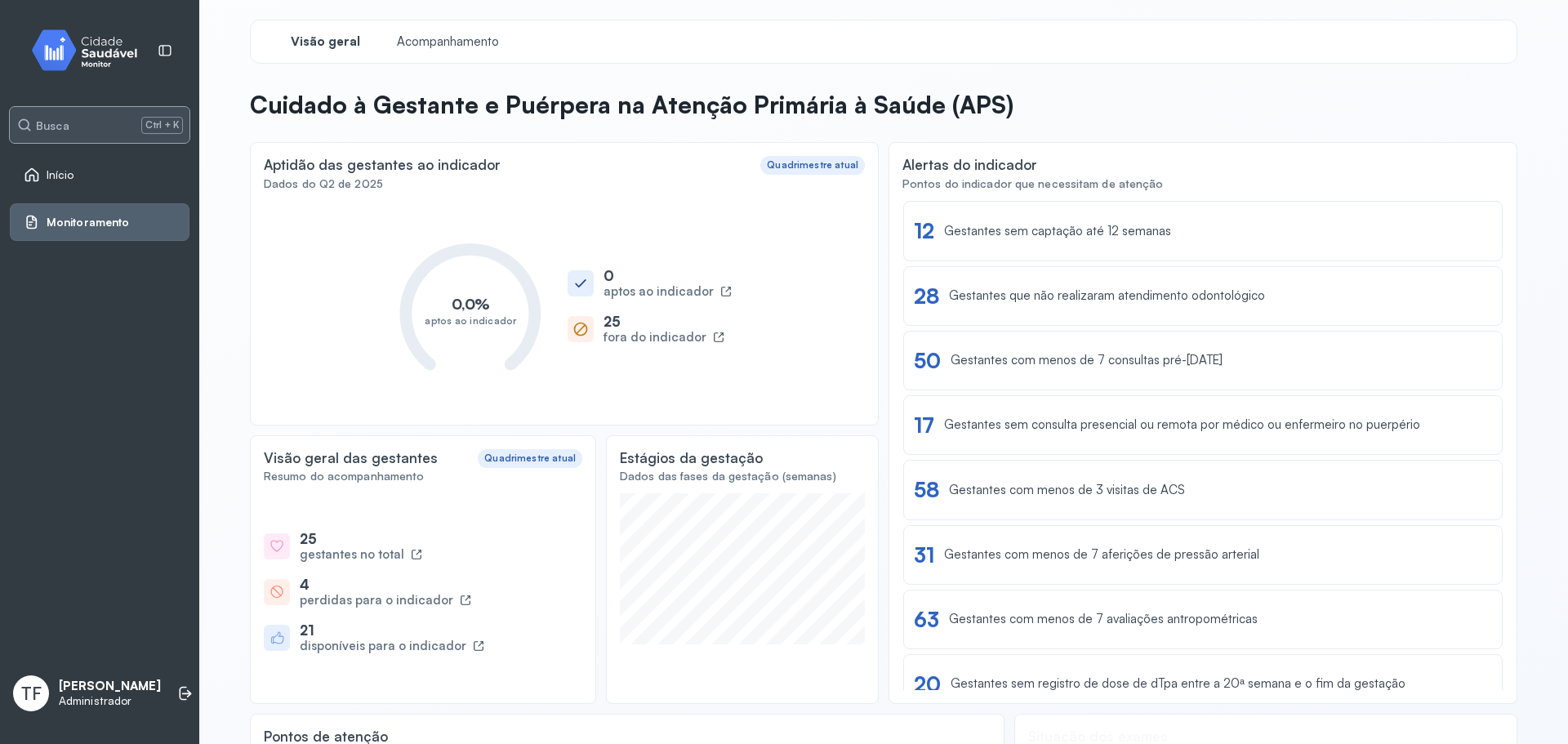
click at [112, 133] on div "Busca Ctrl + K" at bounding box center [99, 124] width 180 height 36
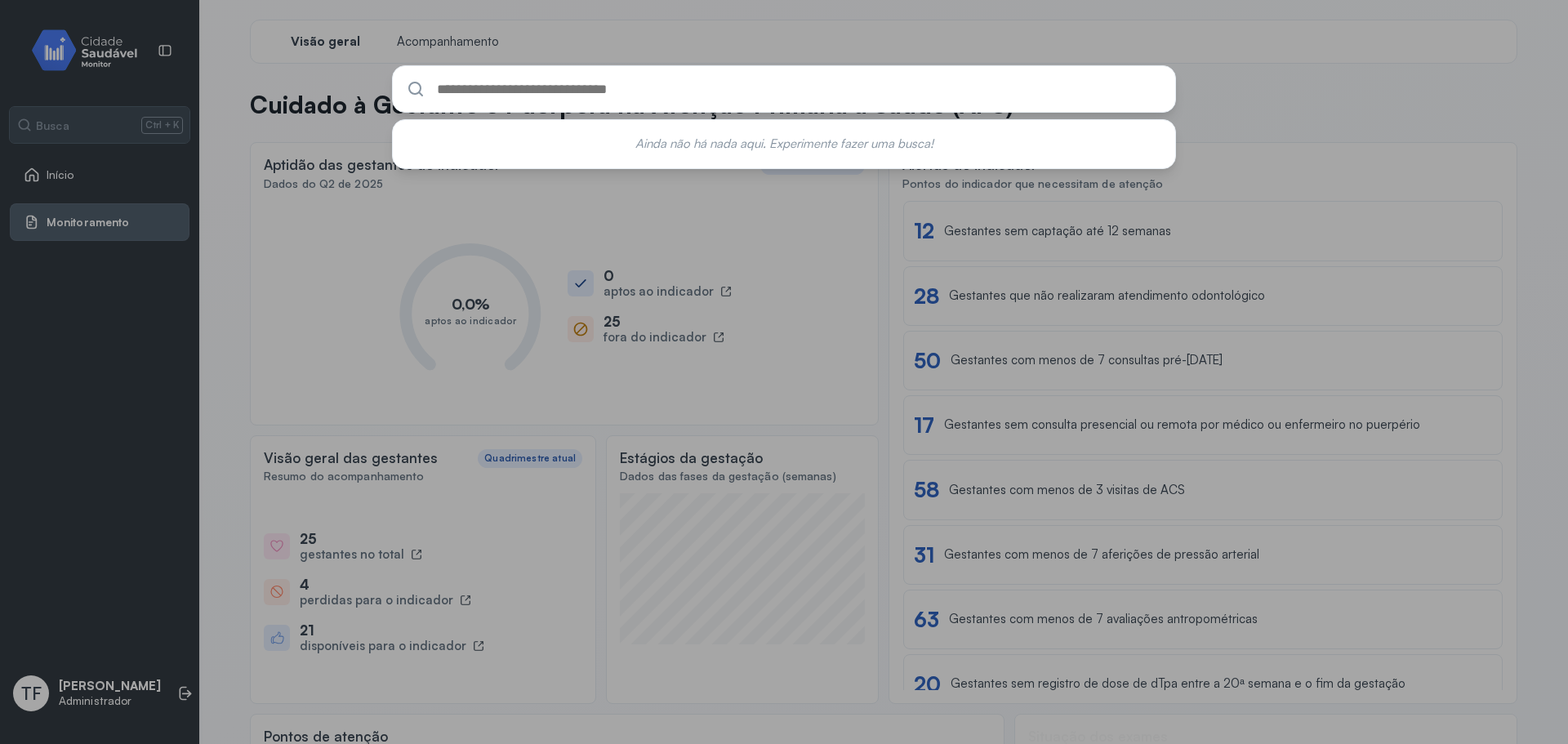
click at [75, 337] on div "Ainda não há nada aqui. Experimente fazer uma busca!" at bounding box center [784, 372] width 1568 height 744
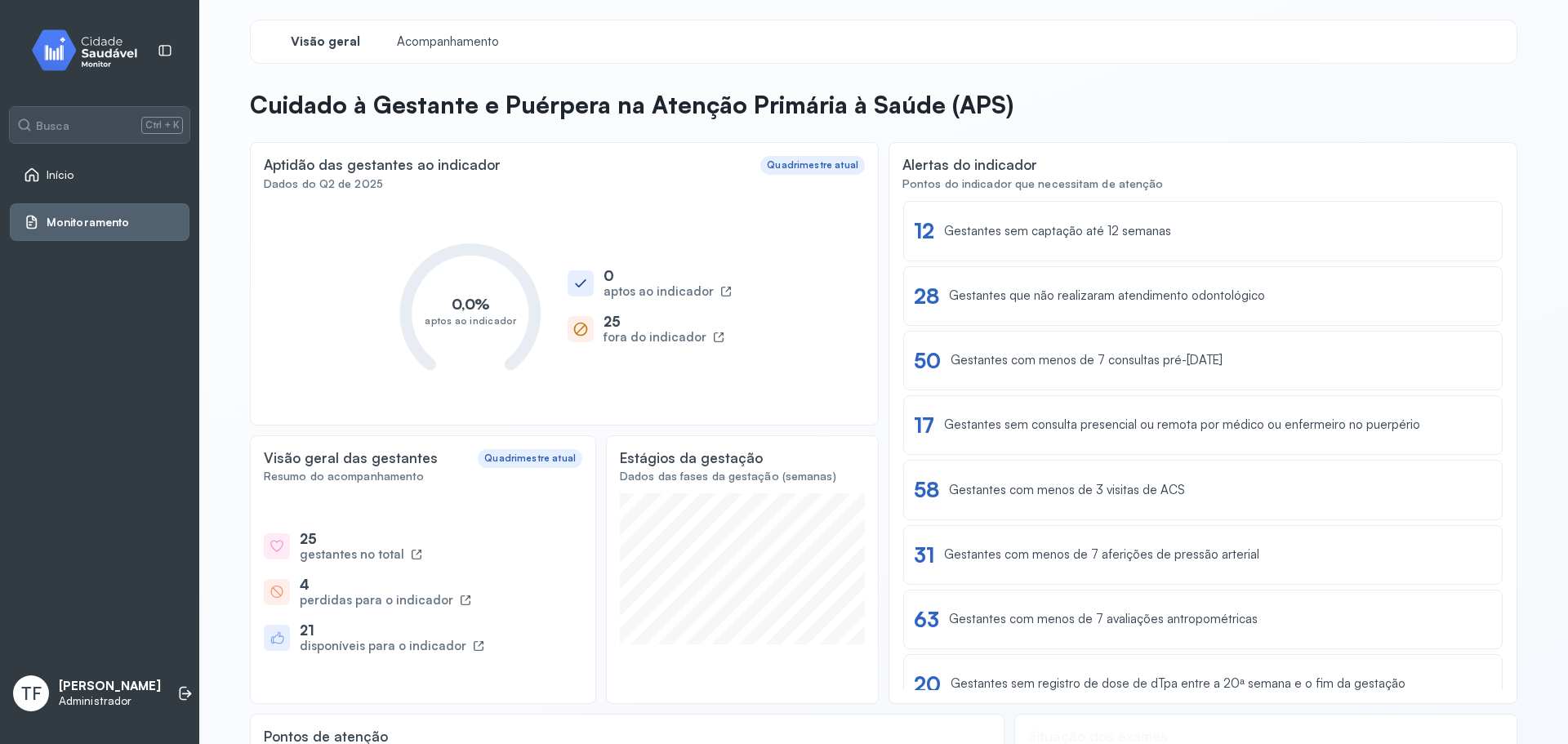
click at [88, 686] on p "[PERSON_NAME]" at bounding box center [110, 687] width 102 height 16
click at [81, 689] on p "[PERSON_NAME]" at bounding box center [110, 687] width 102 height 16
click at [29, 695] on span "TF" at bounding box center [31, 693] width 21 height 21
click at [82, 691] on p "[PERSON_NAME]" at bounding box center [110, 687] width 102 height 16
click at [88, 35] on img at bounding box center [90, 50] width 147 height 49
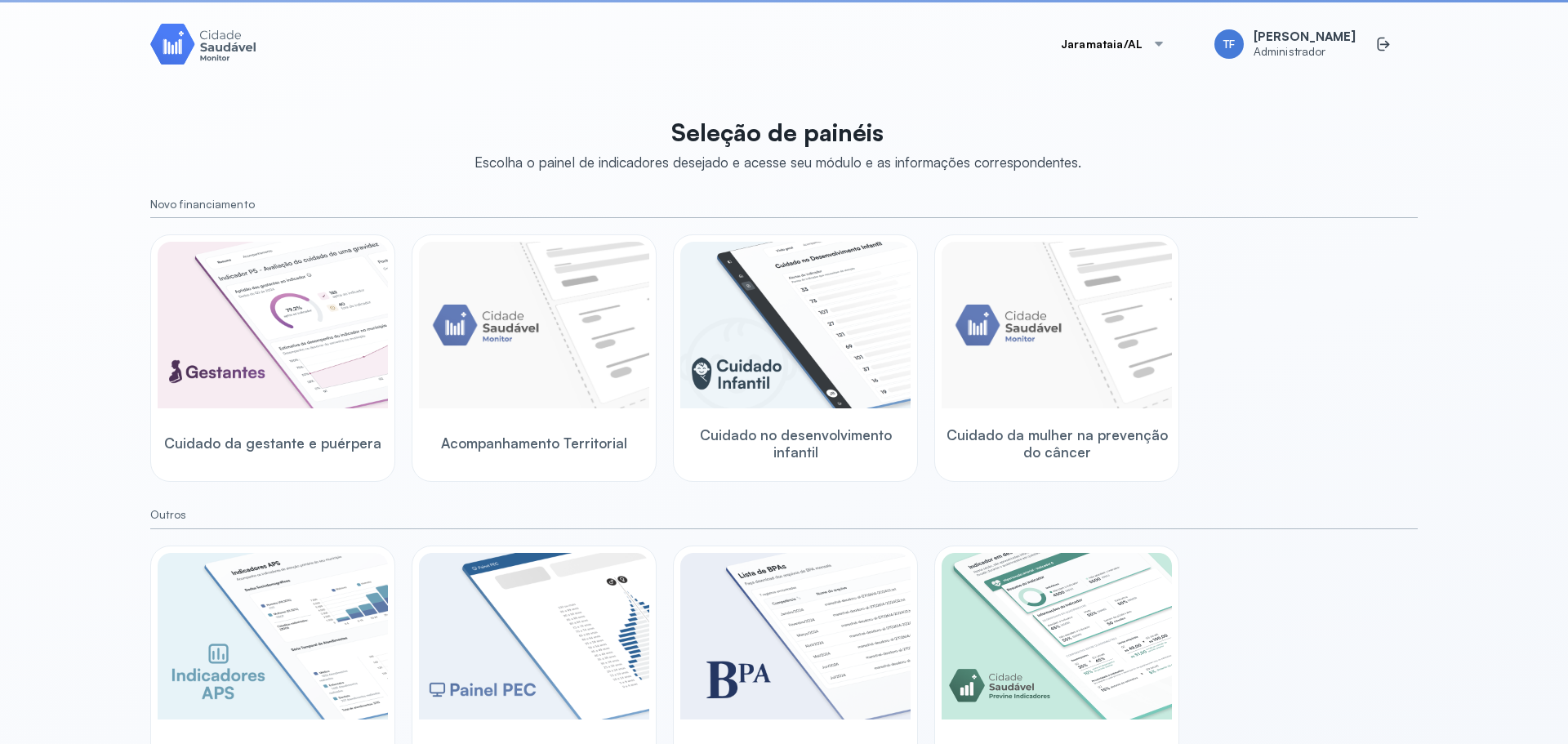
click at [1127, 36] on button "Jaramataia/AL" at bounding box center [1114, 44] width 144 height 33
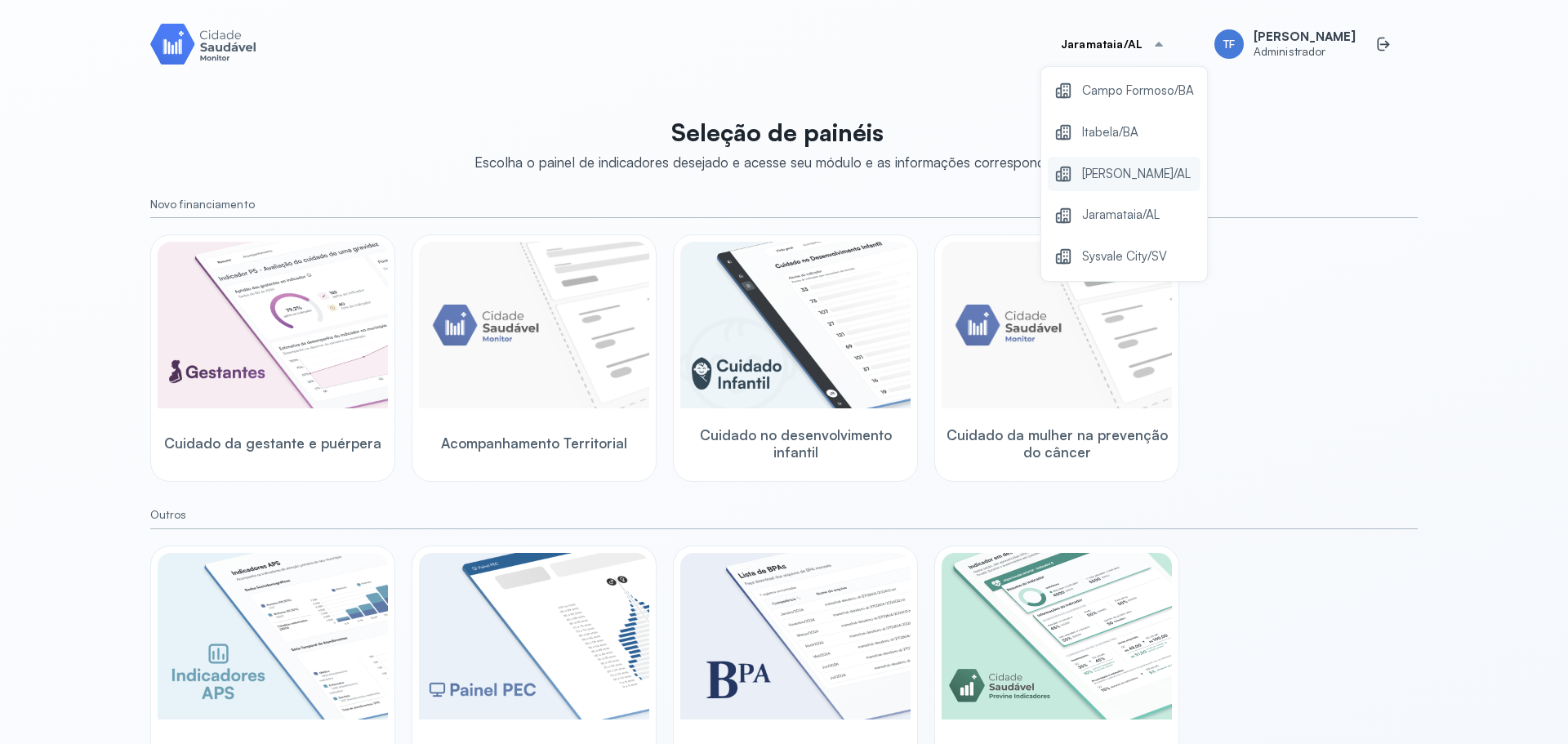
click at [1145, 168] on span "Marechal Deodoro/AL" at bounding box center [1136, 173] width 108 height 22
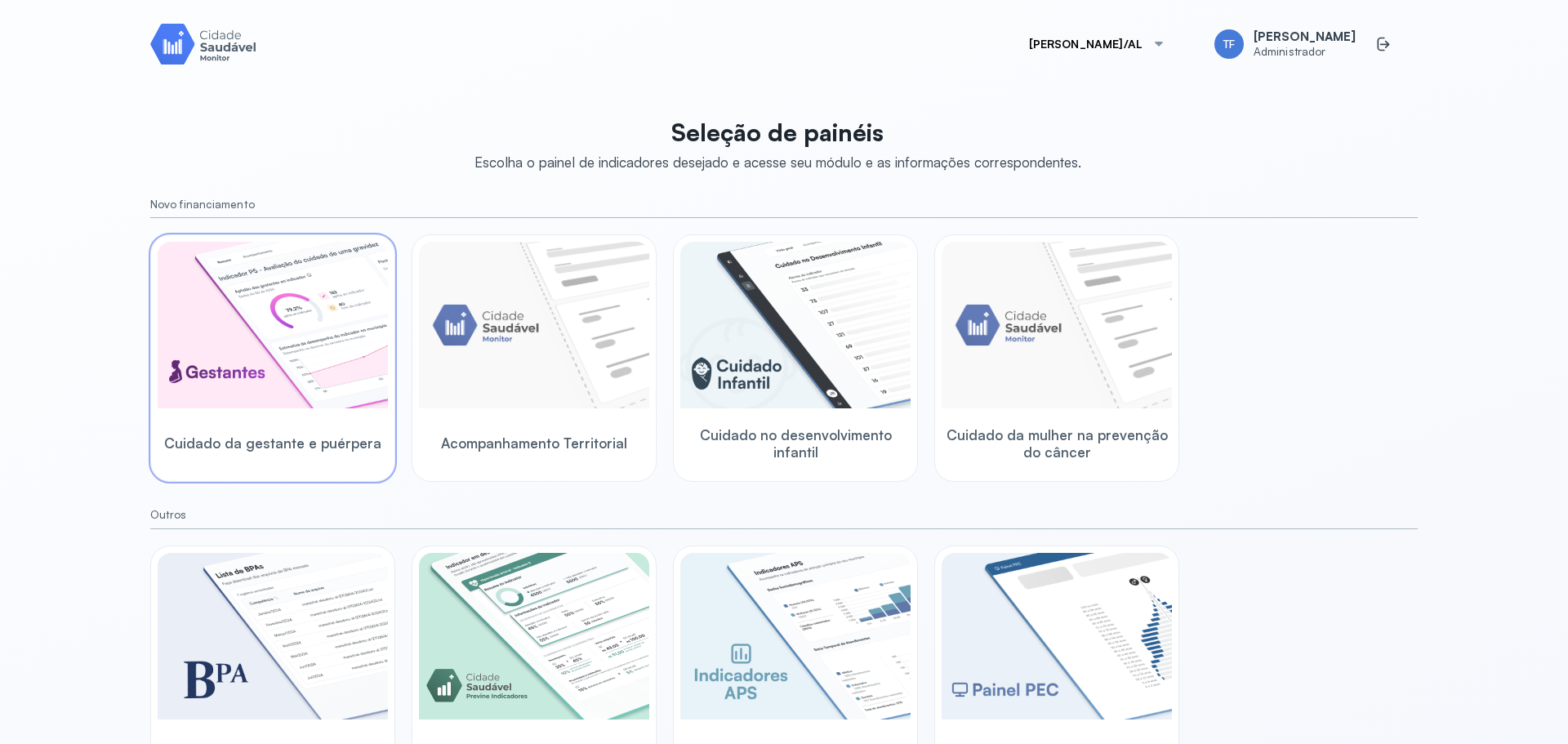
click at [319, 392] on img at bounding box center [273, 325] width 231 height 166
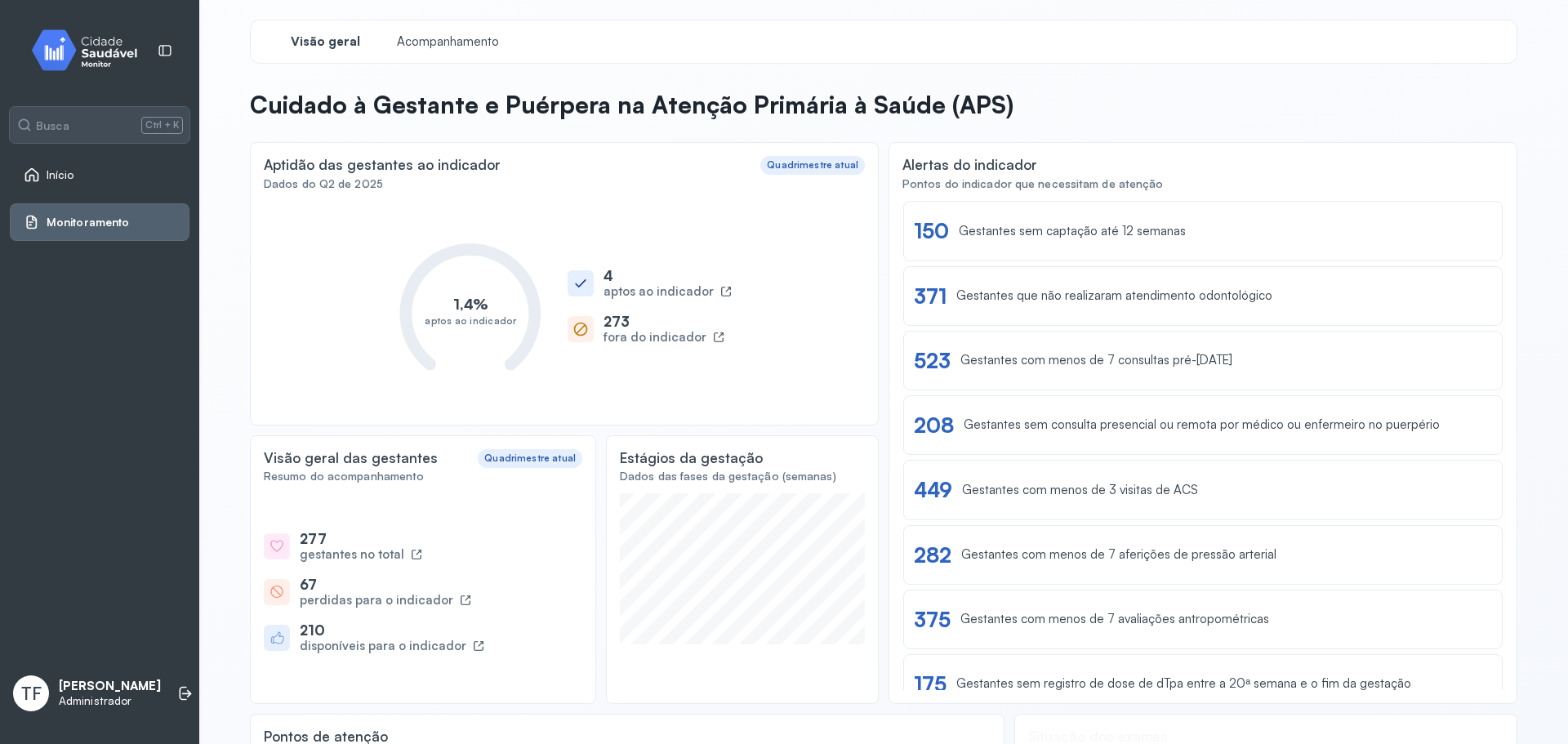
click at [77, 177] on link "Início" at bounding box center [99, 174] width 152 height 16
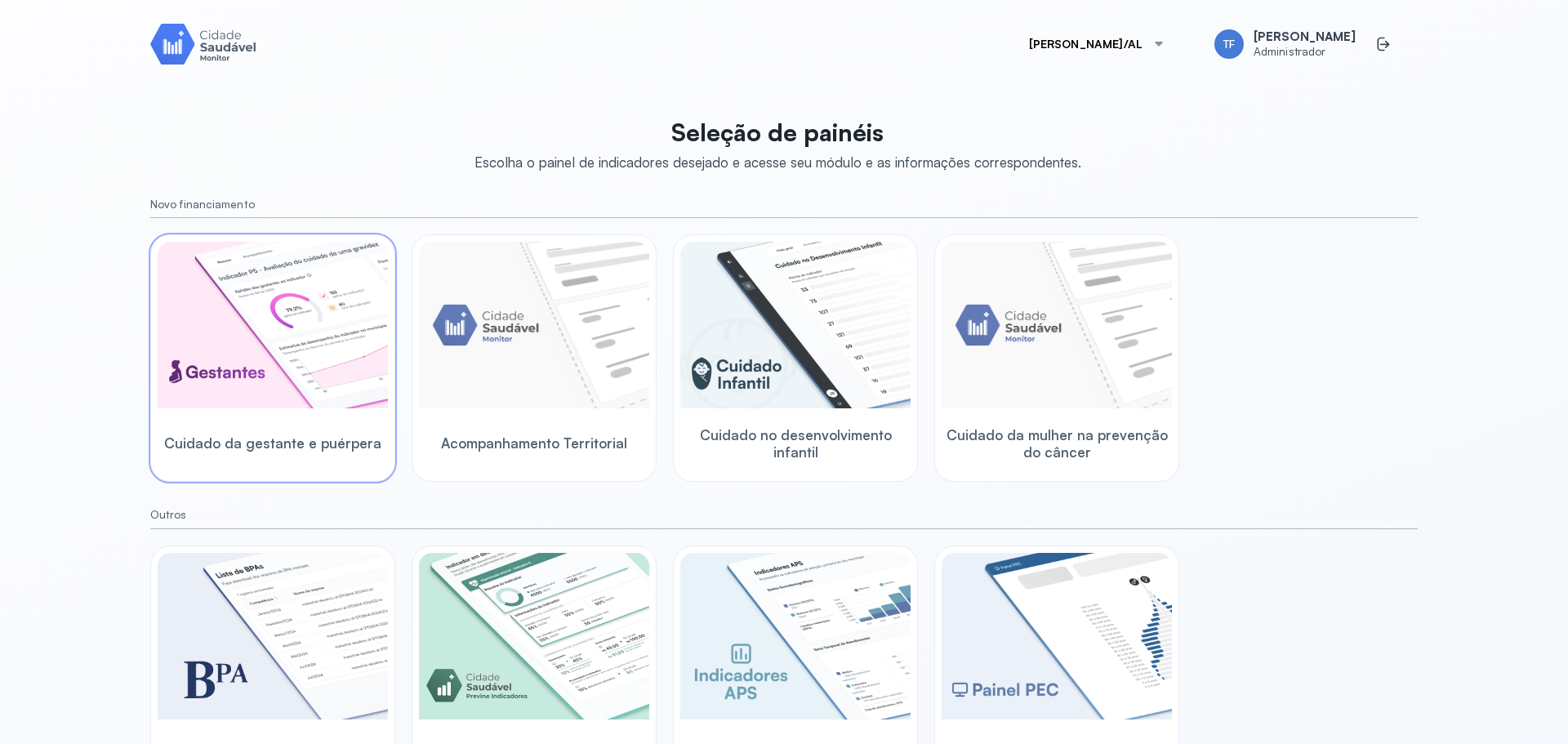
click at [223, 341] on img at bounding box center [273, 325] width 231 height 166
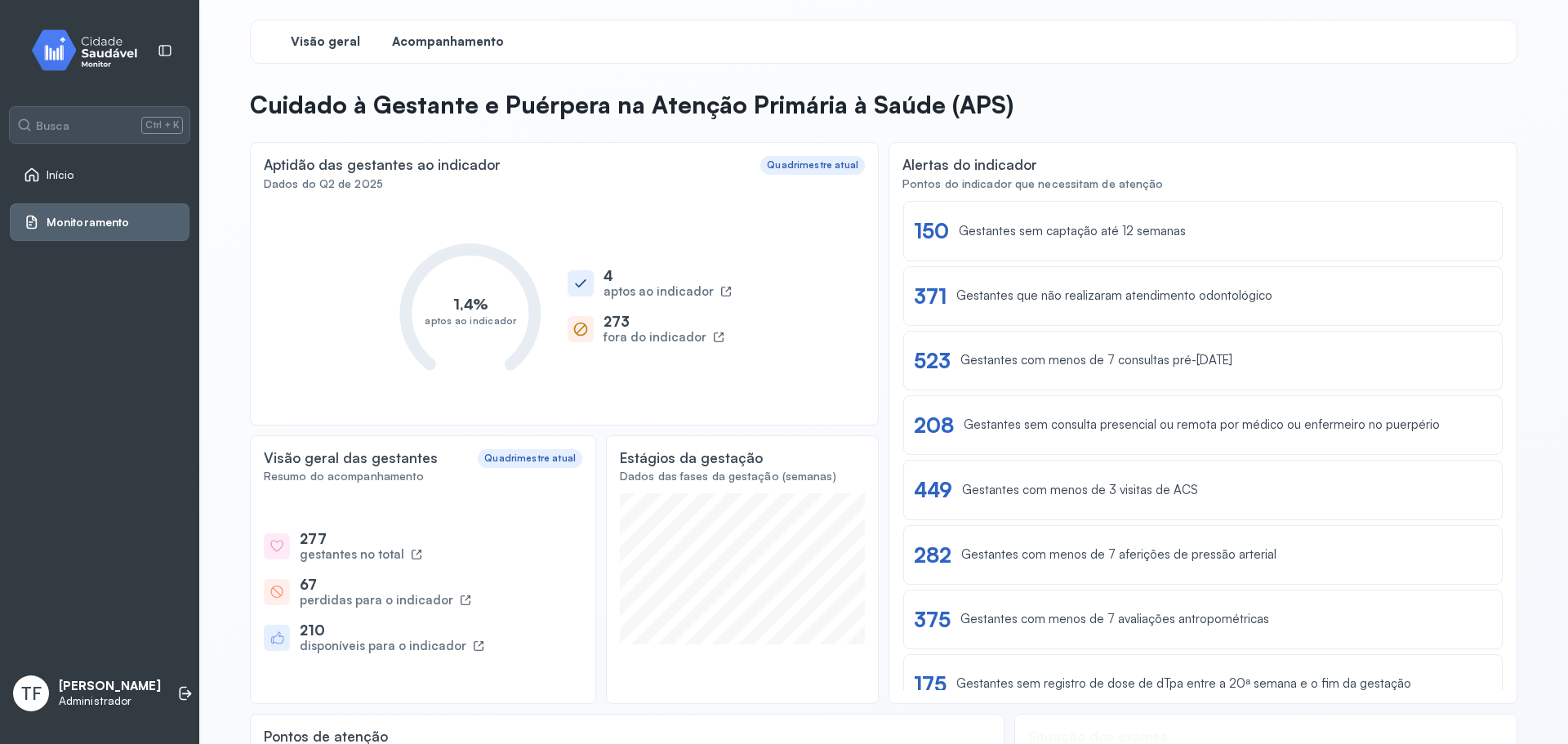
click at [469, 43] on span "Acompanhamento" at bounding box center [448, 42] width 112 height 16
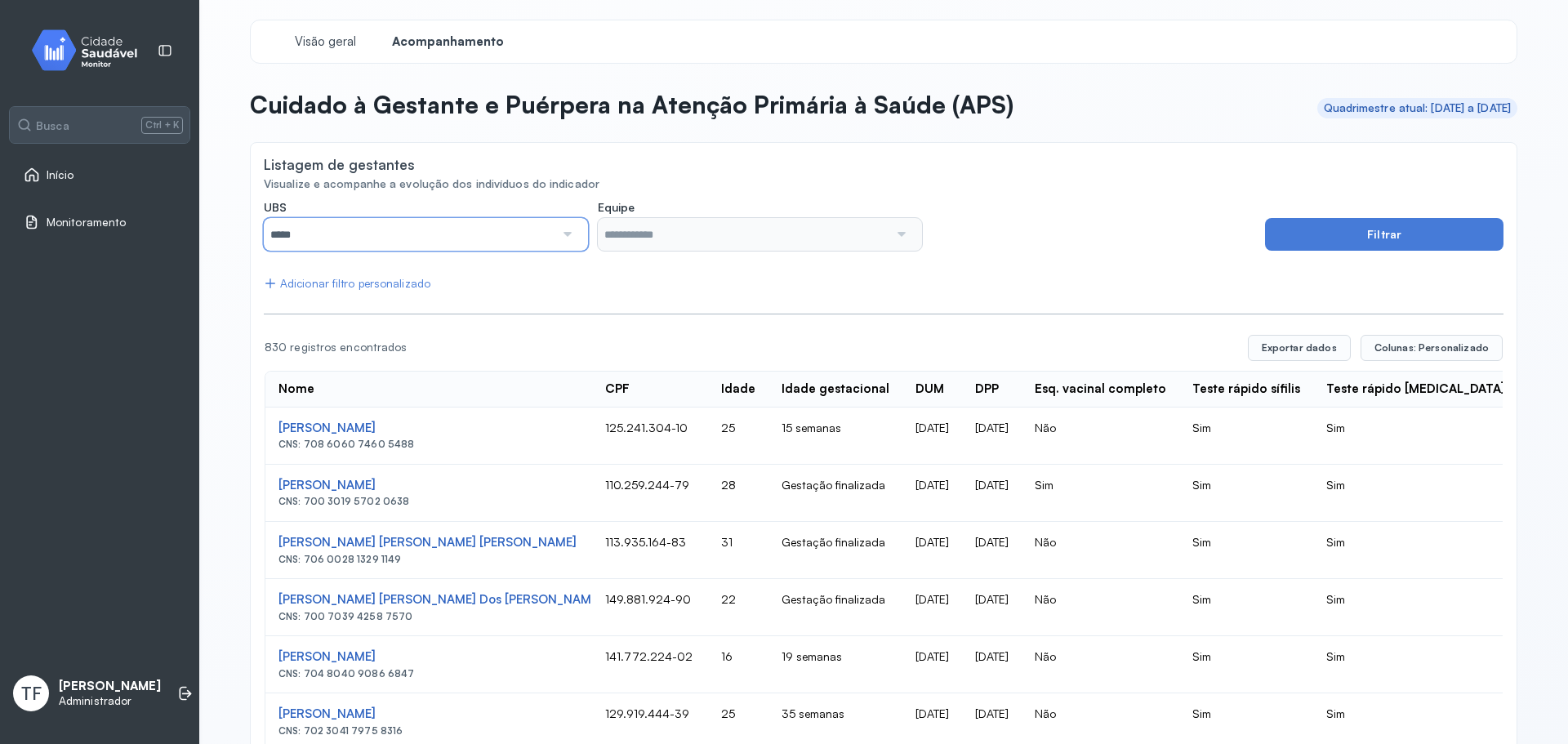
click at [347, 221] on input "*****" at bounding box center [408, 234] width 291 height 33
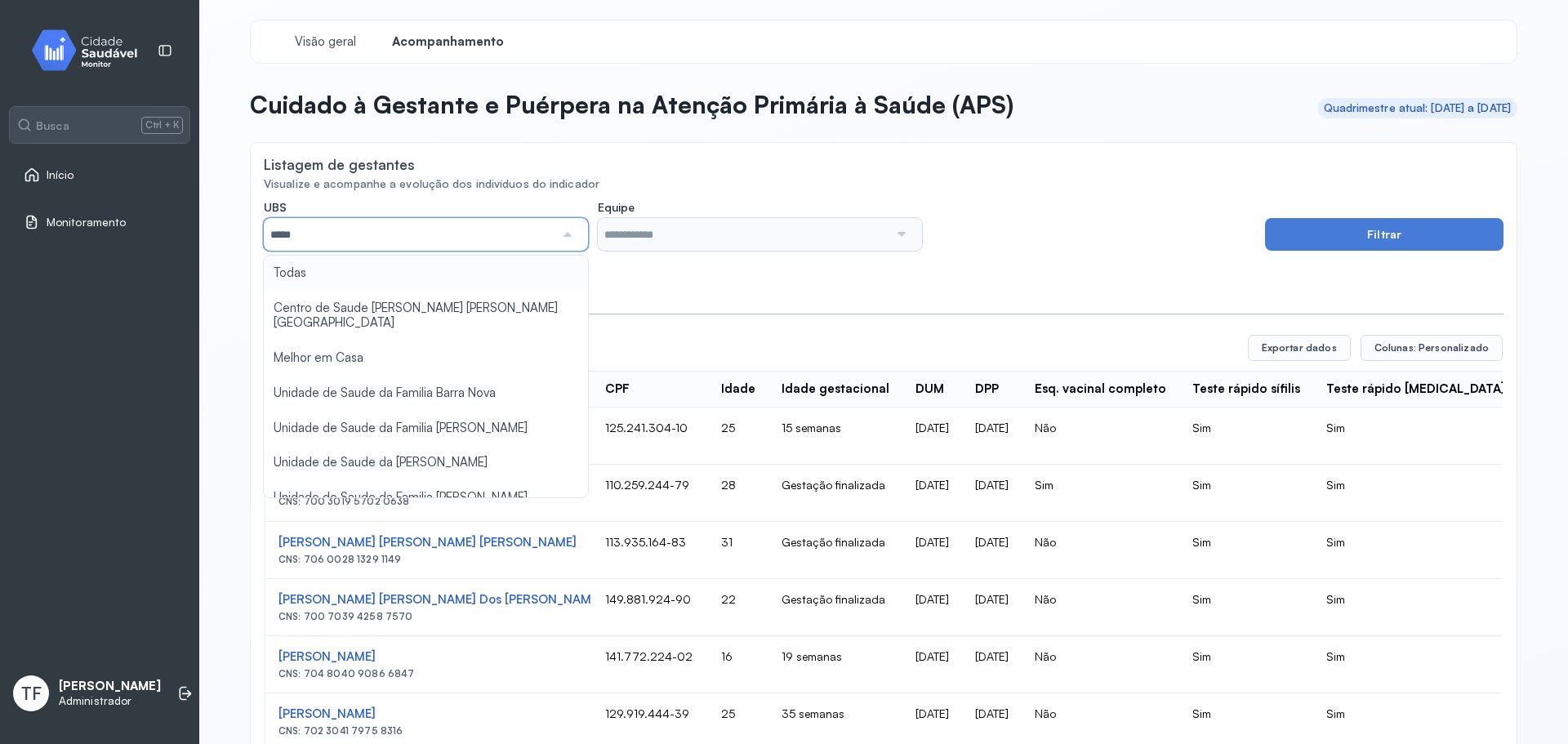
type input "*****"
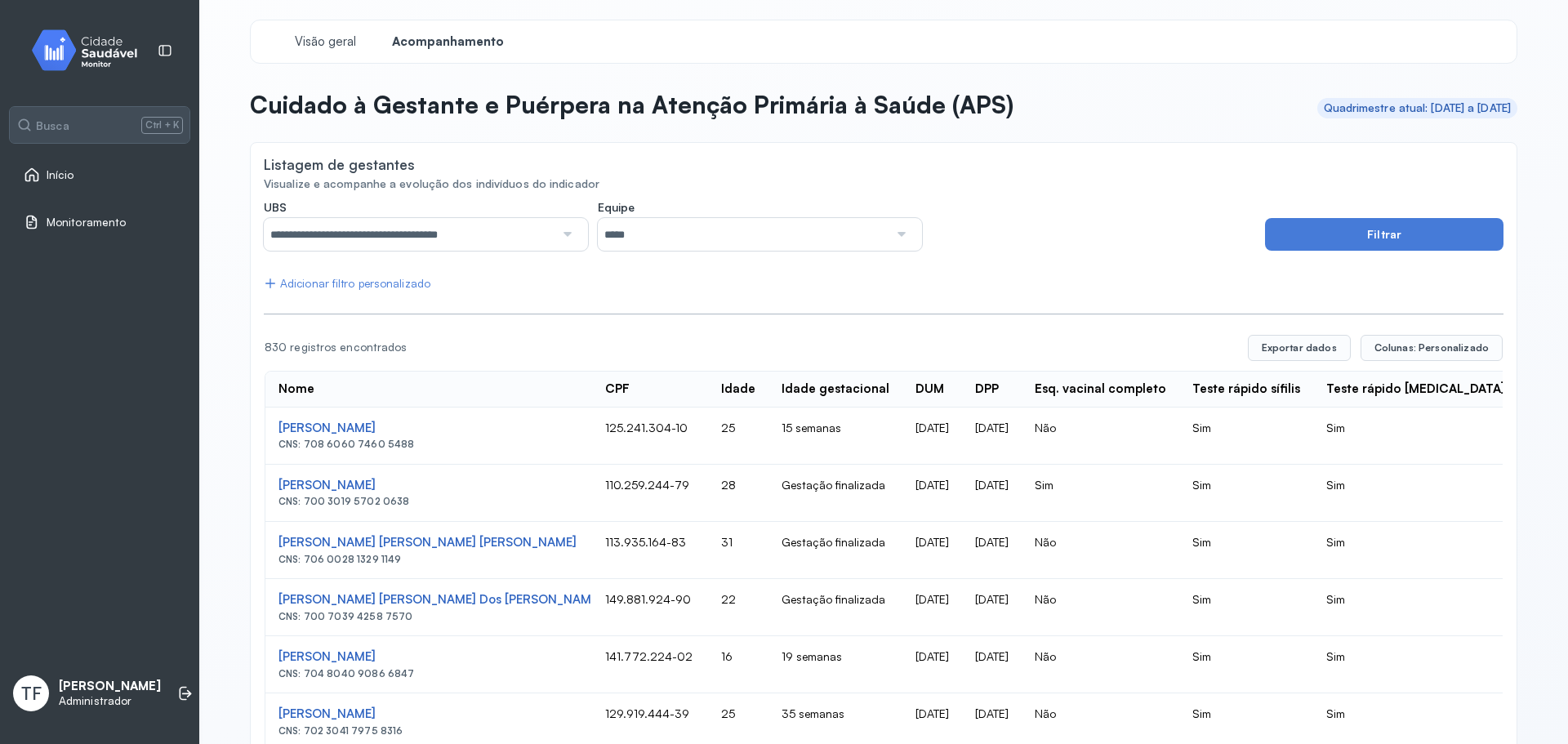
click at [1294, 249] on button "Filtrar" at bounding box center [1384, 234] width 238 height 33
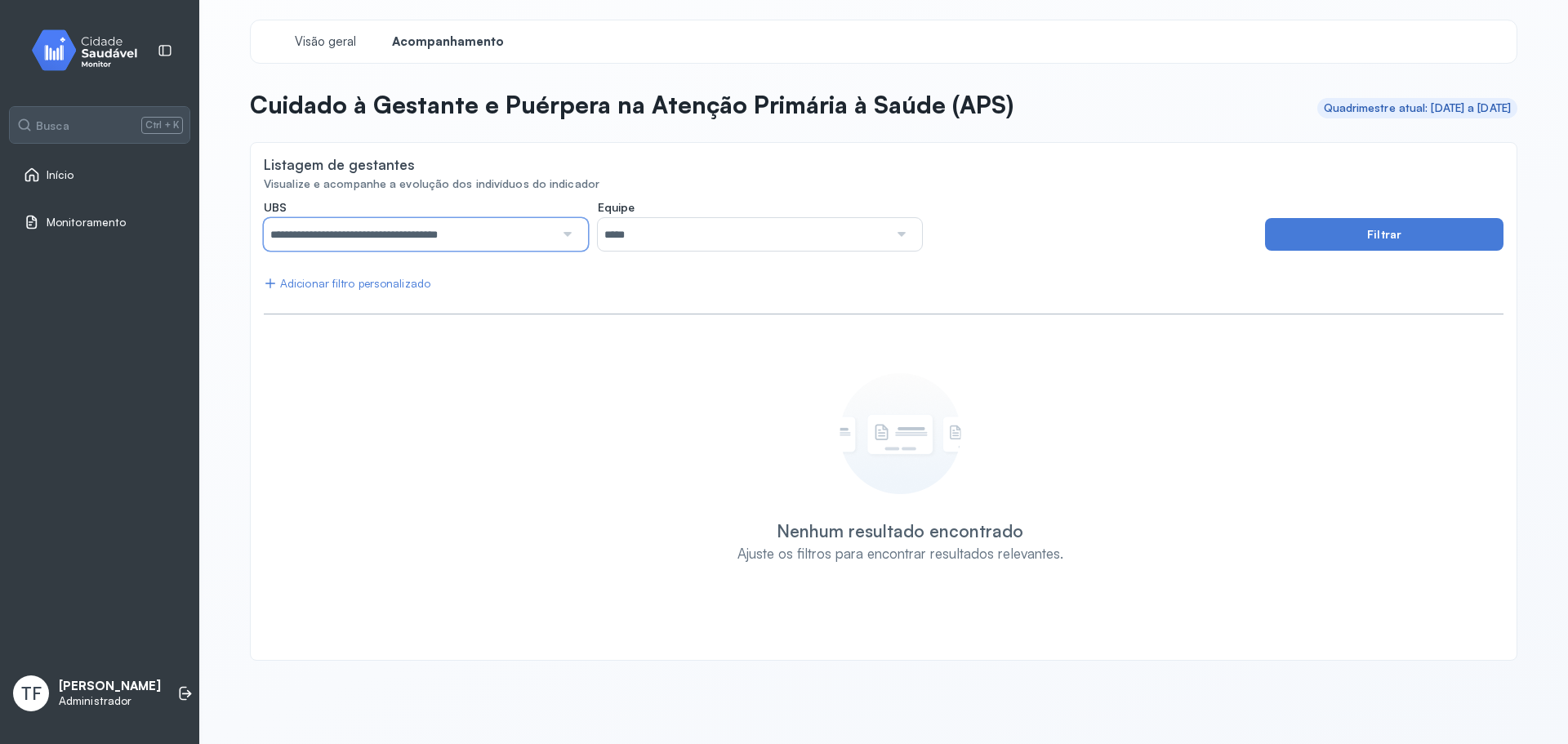
click at [427, 236] on input "**********" at bounding box center [408, 234] width 291 height 33
click at [372, 366] on div "**********" at bounding box center [883, 423] width 1239 height 447
click at [1310, 242] on button "Filtrar" at bounding box center [1384, 234] width 238 height 33
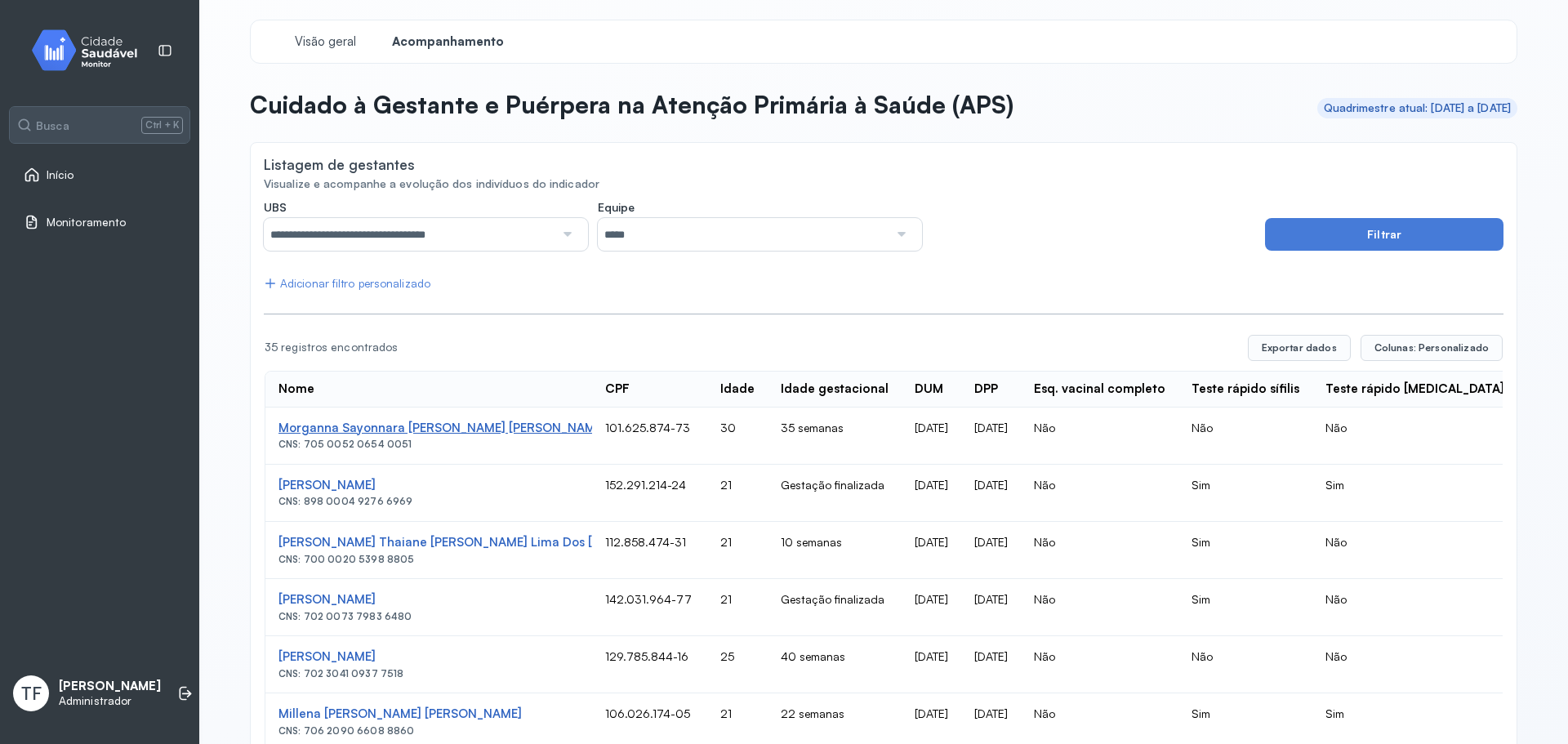
click at [475, 422] on div "Morganna Sayonnara De Melo Barbosa" at bounding box center [428, 428] width 301 height 16
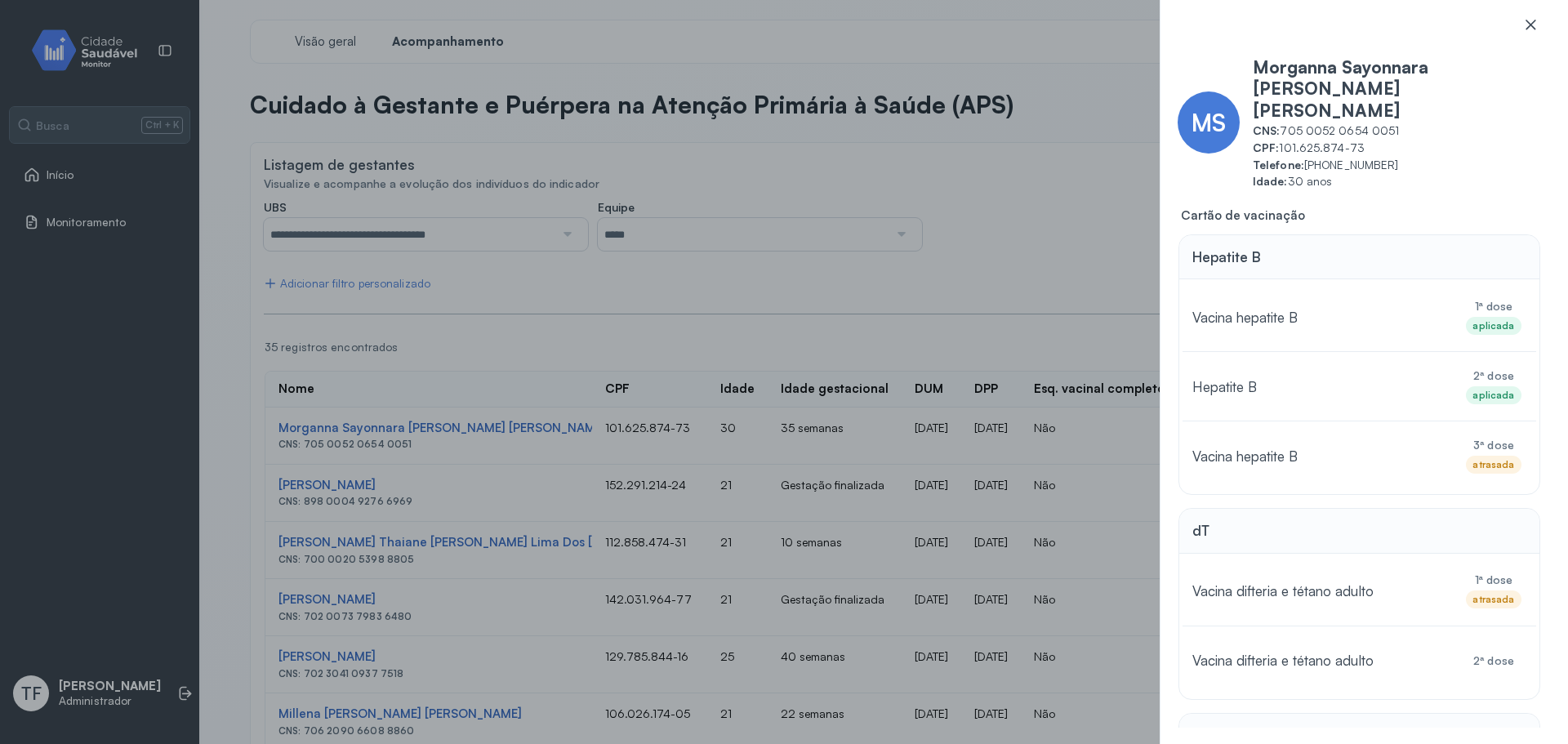
click at [1525, 31] on icon at bounding box center [1530, 24] width 16 height 16
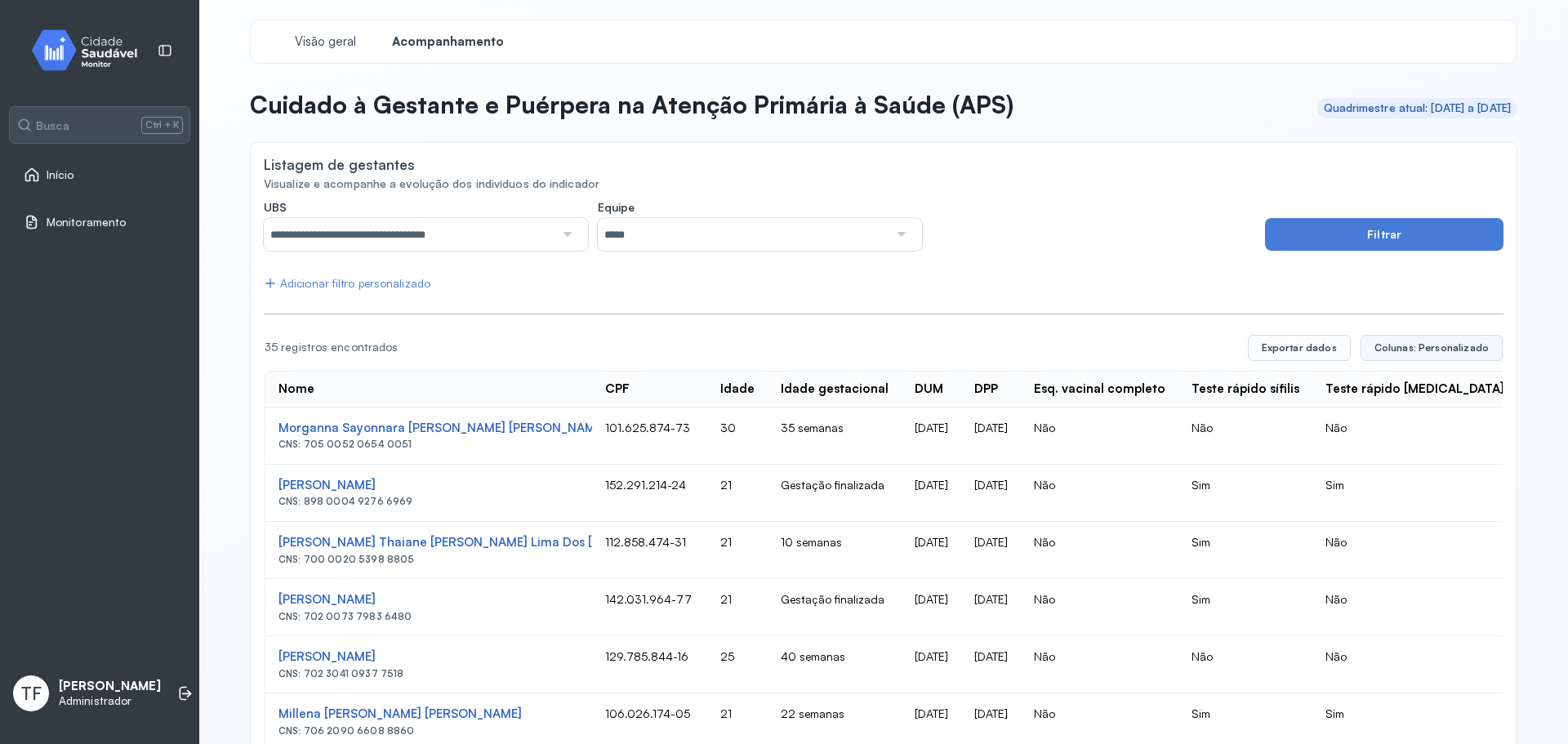
click at [1424, 343] on span "Colunas: Personalizado" at bounding box center [1432, 348] width 114 height 13
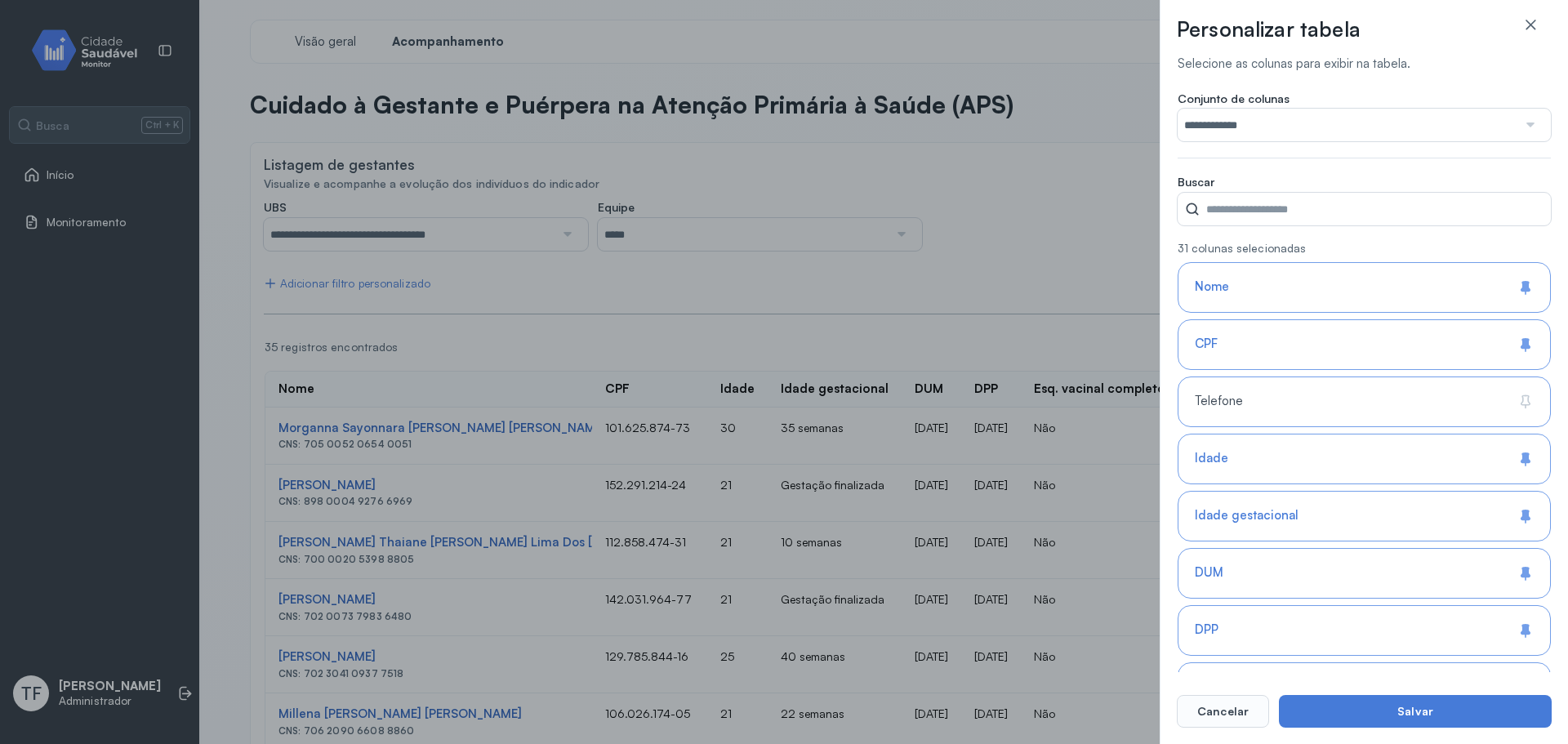
click at [1277, 434] on div "Telefone" at bounding box center [1364, 459] width 373 height 50
click at [1415, 702] on button "Salvar" at bounding box center [1415, 711] width 273 height 33
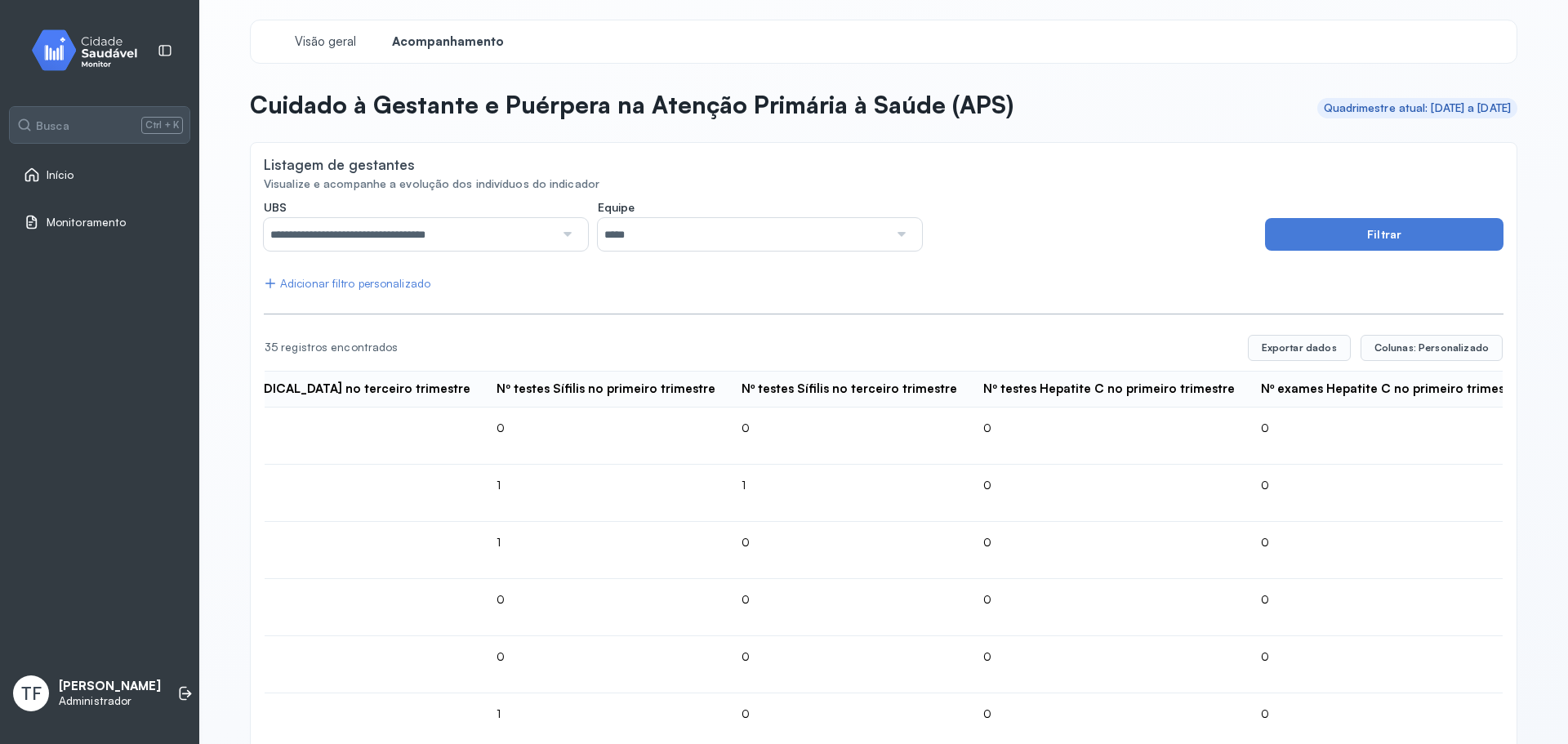
scroll to position [0, 4232]
click at [1456, 343] on span "Colunas: Personalizado" at bounding box center [1432, 348] width 114 height 13
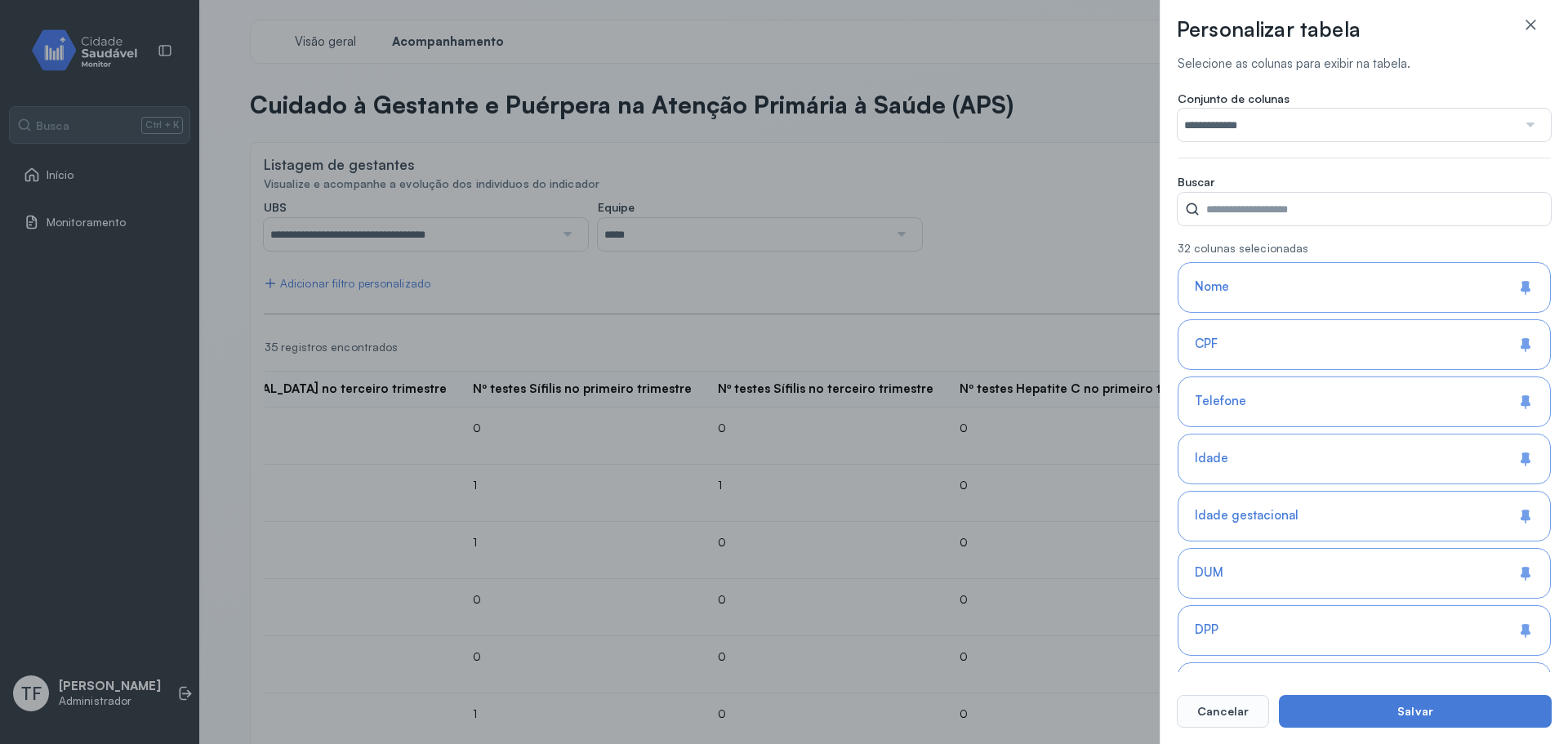
click at [1308, 119] on input "**********" at bounding box center [1348, 125] width 340 height 33
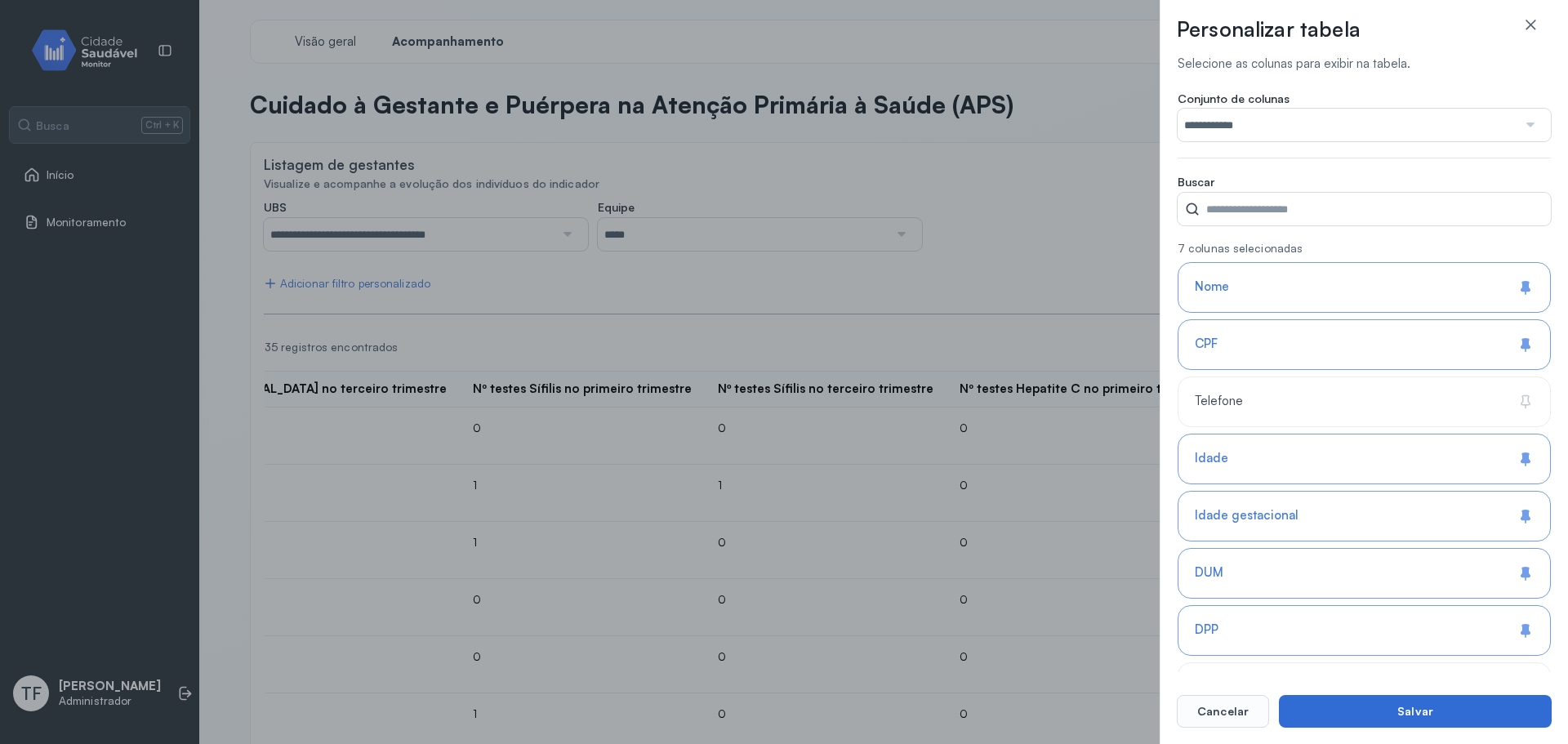
click at [1424, 718] on button "Salvar" at bounding box center [1415, 711] width 273 height 33
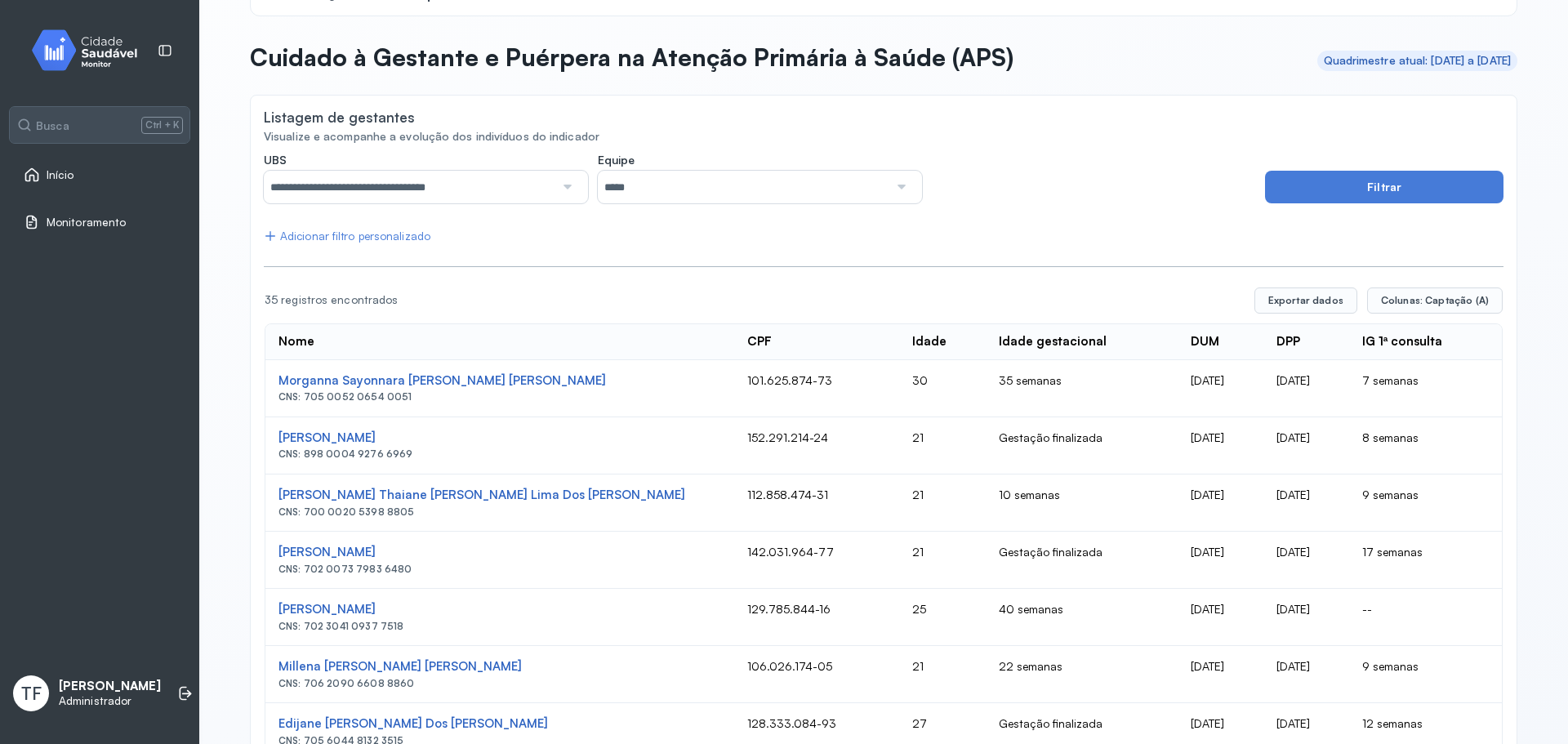
scroll to position [0, 0]
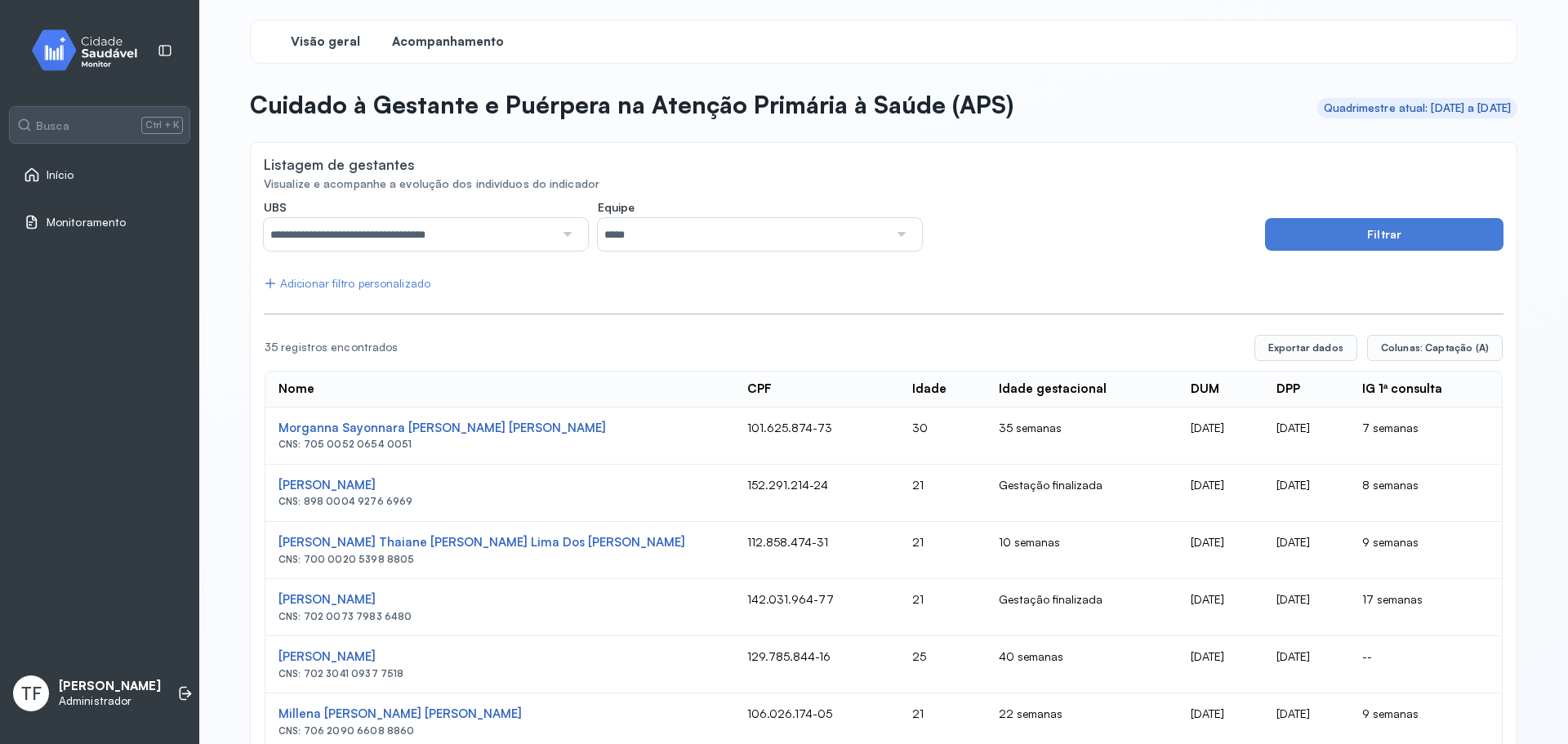
click at [329, 44] on span "Visão geral" at bounding box center [325, 42] width 69 height 16
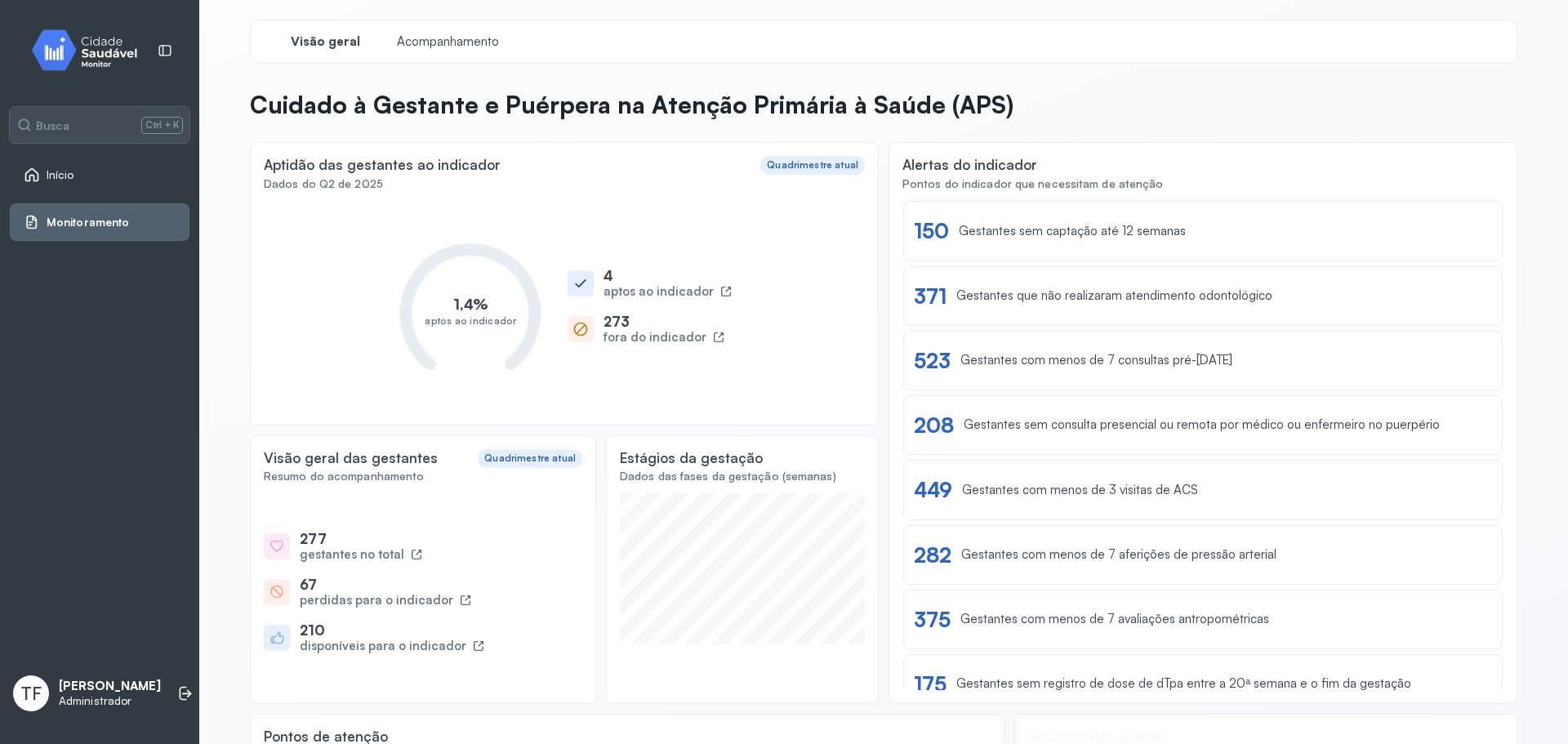
click at [51, 183] on div "Início" at bounding box center [49, 174] width 50 height 16
